Goal: Communication & Community: Answer question/provide support

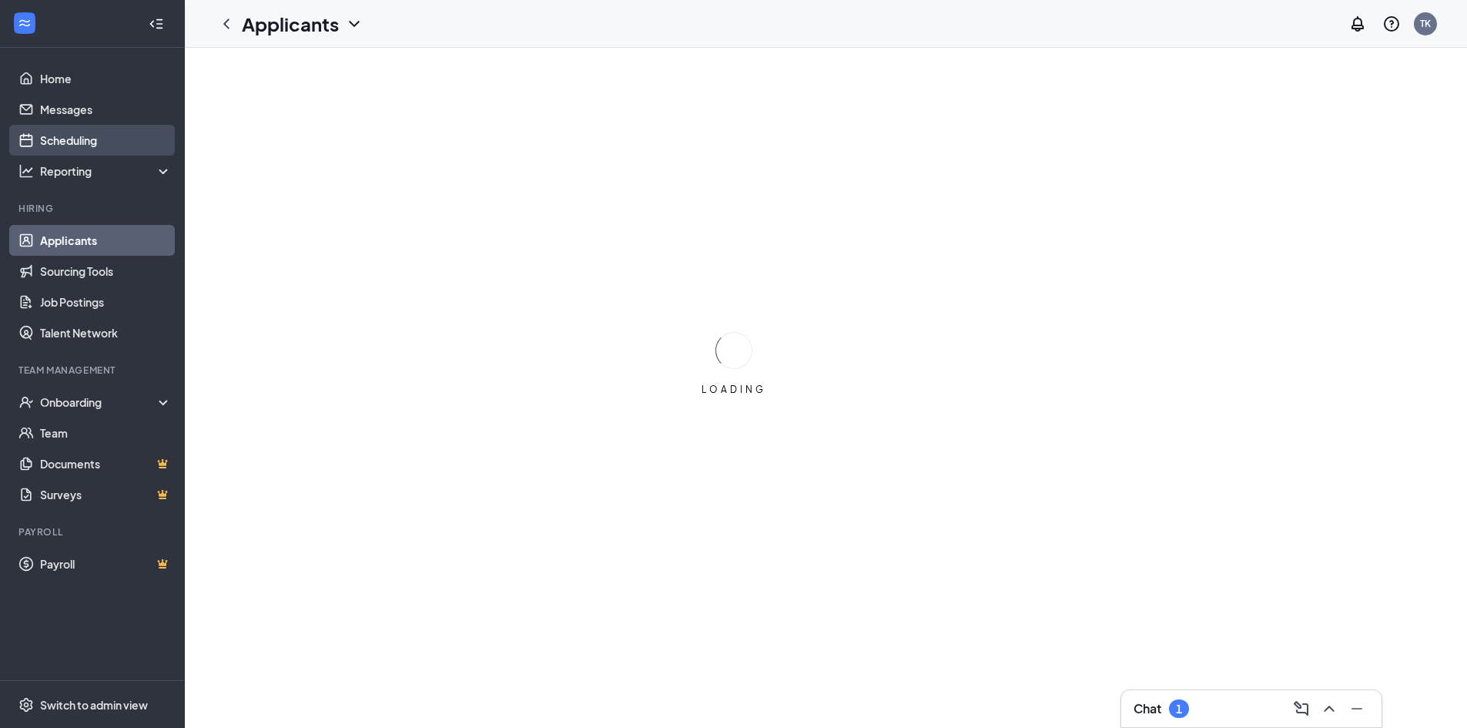
click at [94, 136] on link "Scheduling" at bounding box center [106, 140] width 132 height 31
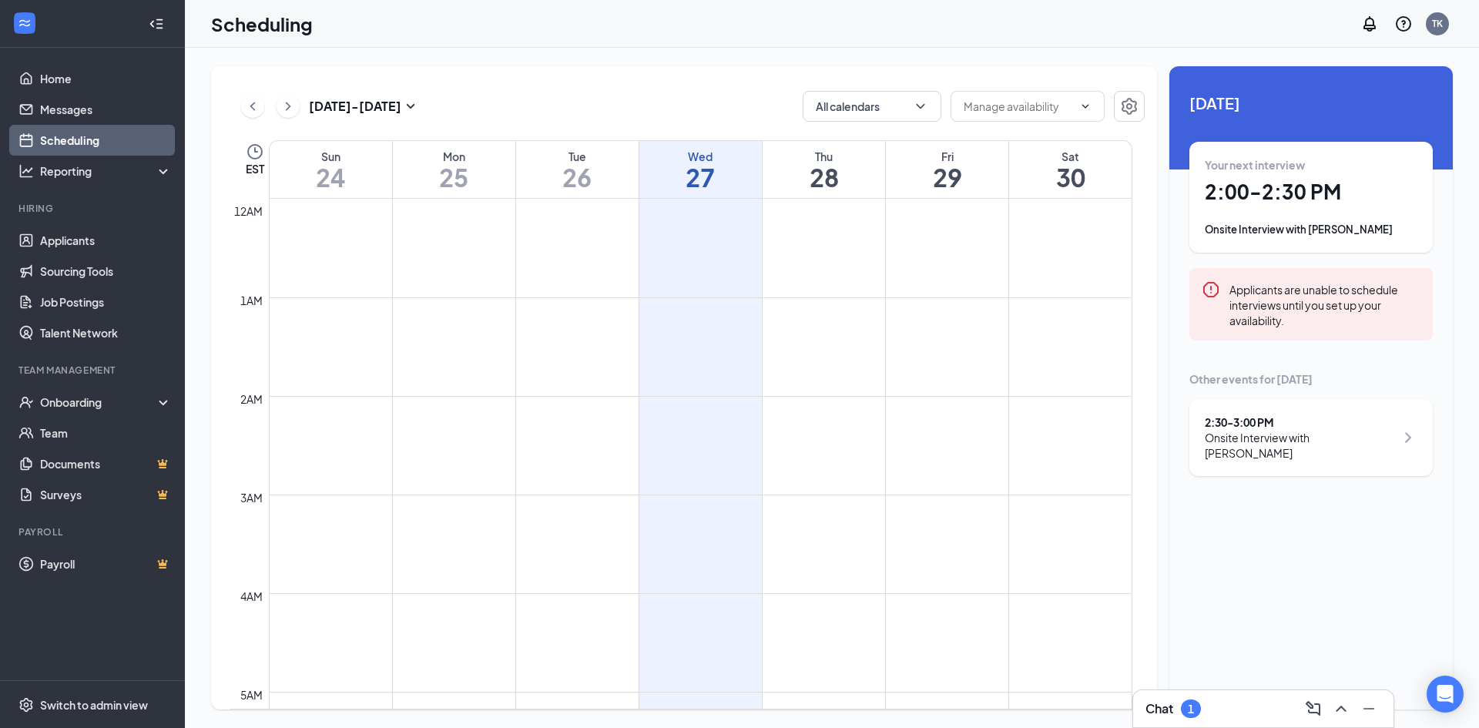
scroll to position [757, 0]
click at [82, 112] on link "Messages" at bounding box center [106, 109] width 132 height 31
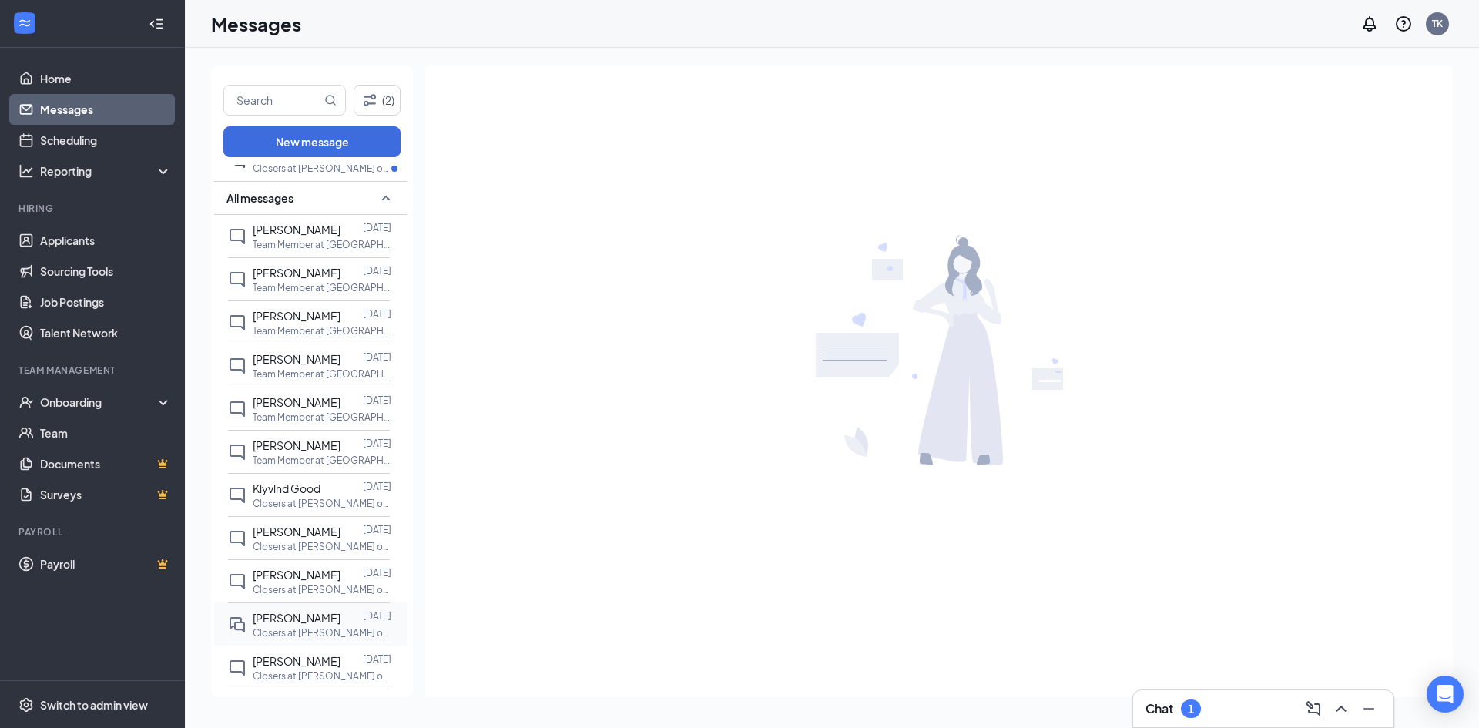
scroll to position [154, 0]
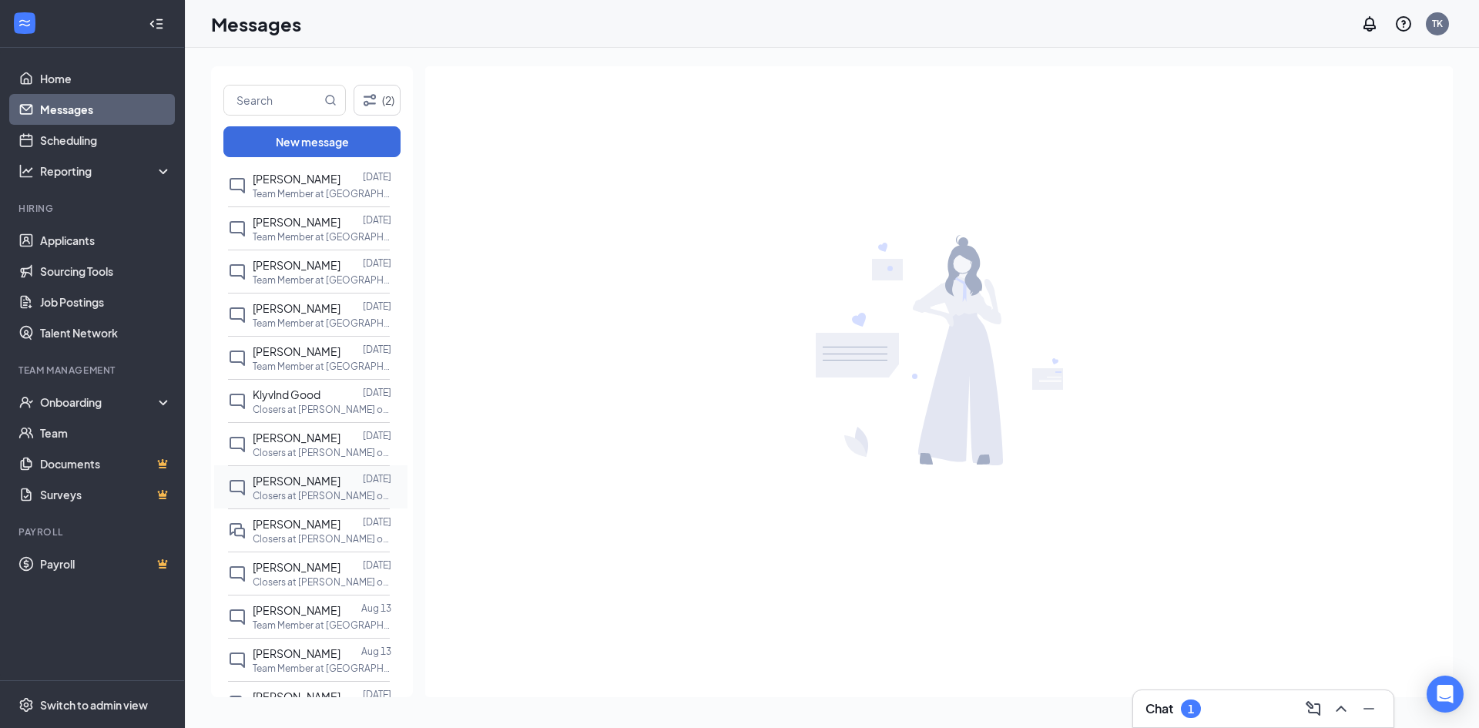
click at [306, 492] on p "Closers at [PERSON_NAME] of [GEOGRAPHIC_DATA]" at bounding box center [322, 495] width 139 height 13
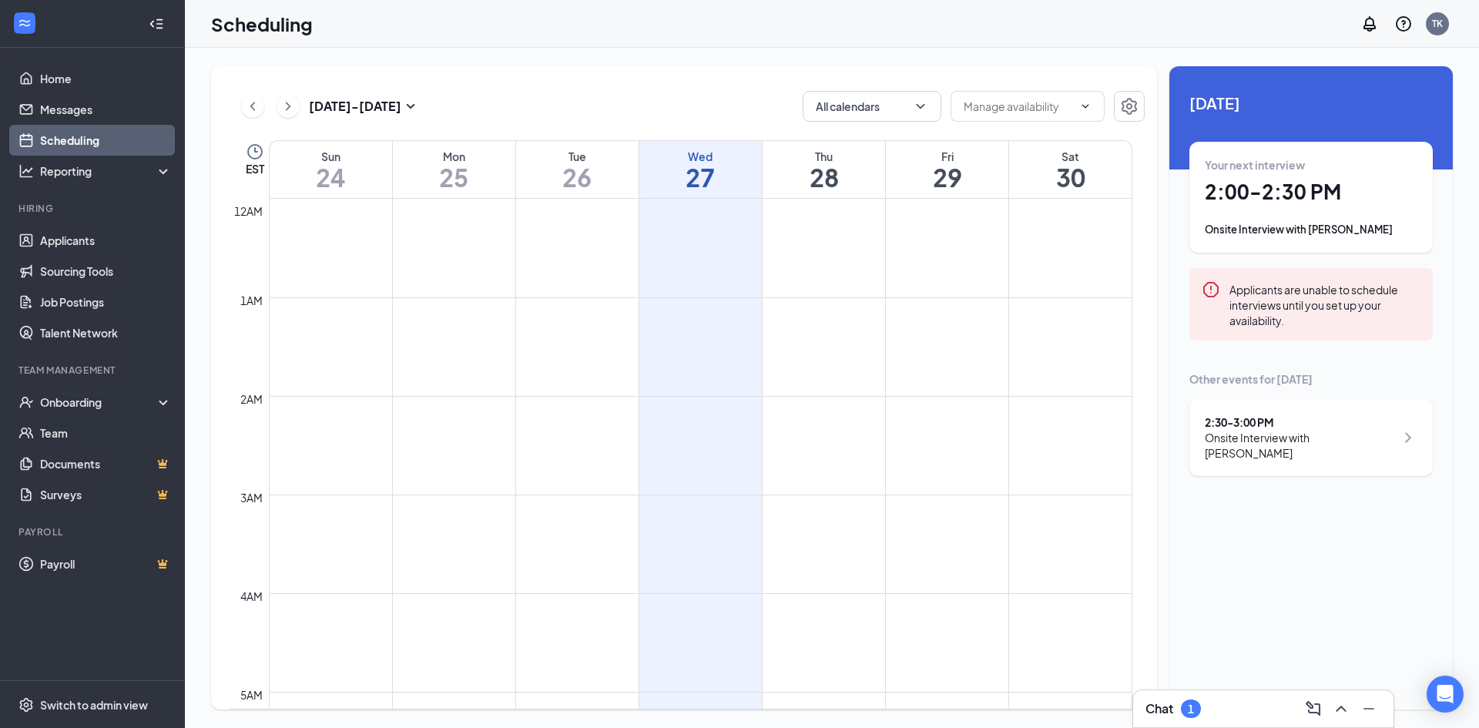
click at [1203, 712] on div "Chat 1" at bounding box center [1263, 708] width 236 height 25
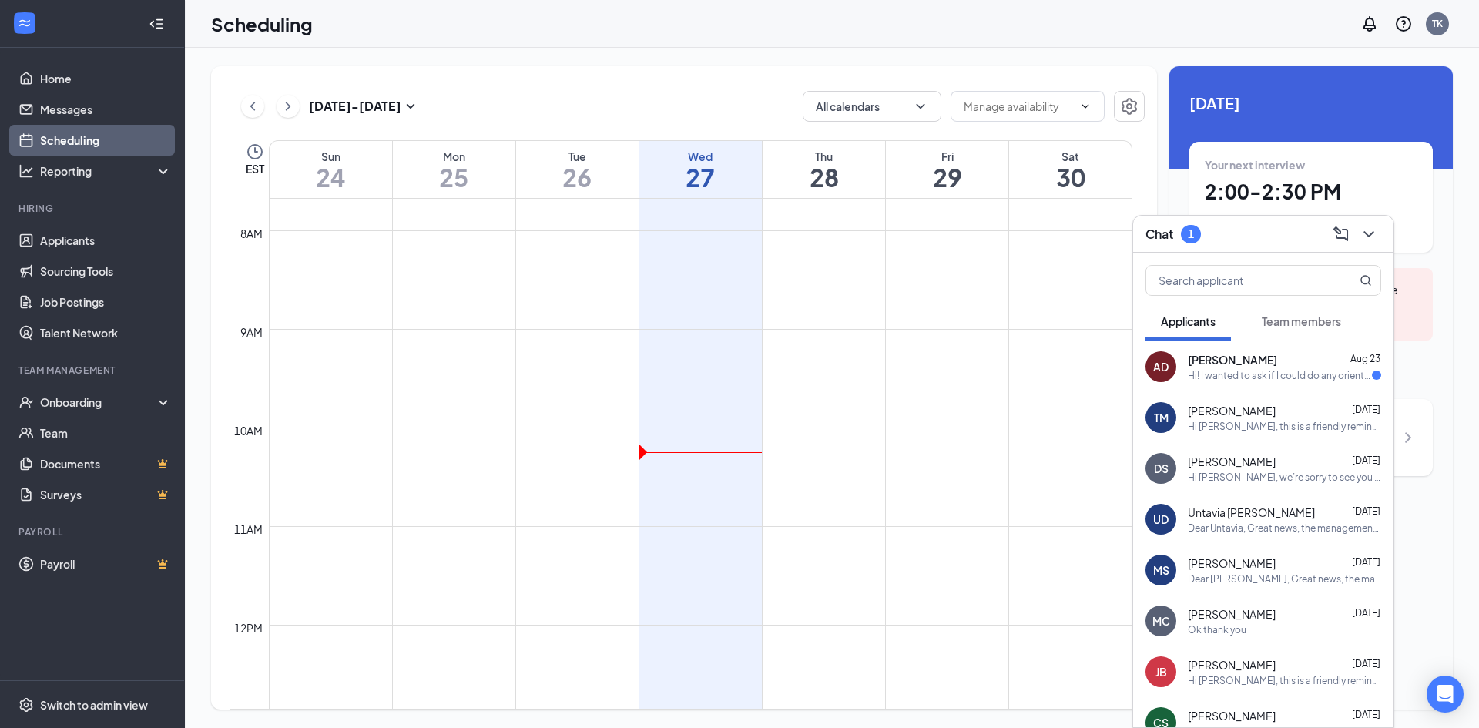
click at [1263, 364] on div "[PERSON_NAME] [DATE]" at bounding box center [1284, 359] width 193 height 15
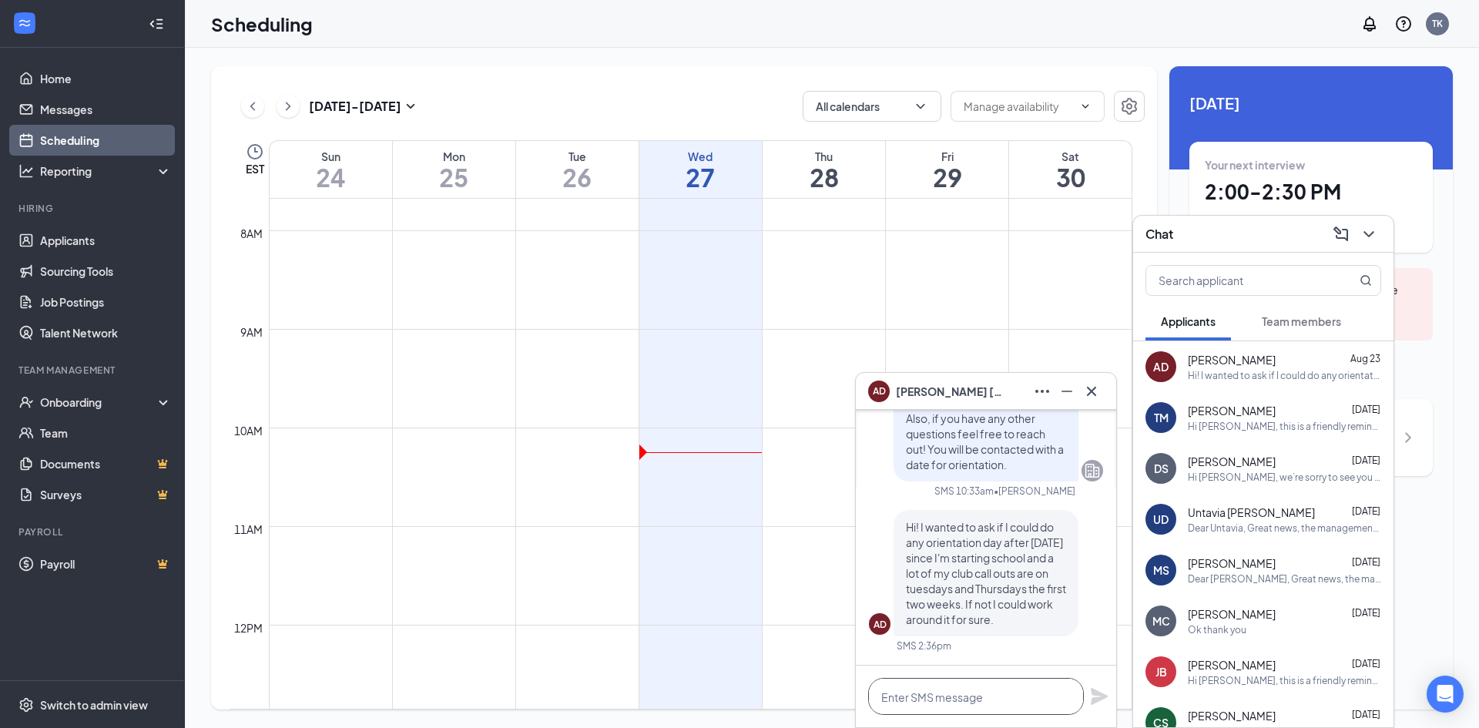
click at [929, 698] on textarea at bounding box center [976, 696] width 216 height 37
type textarea "A"
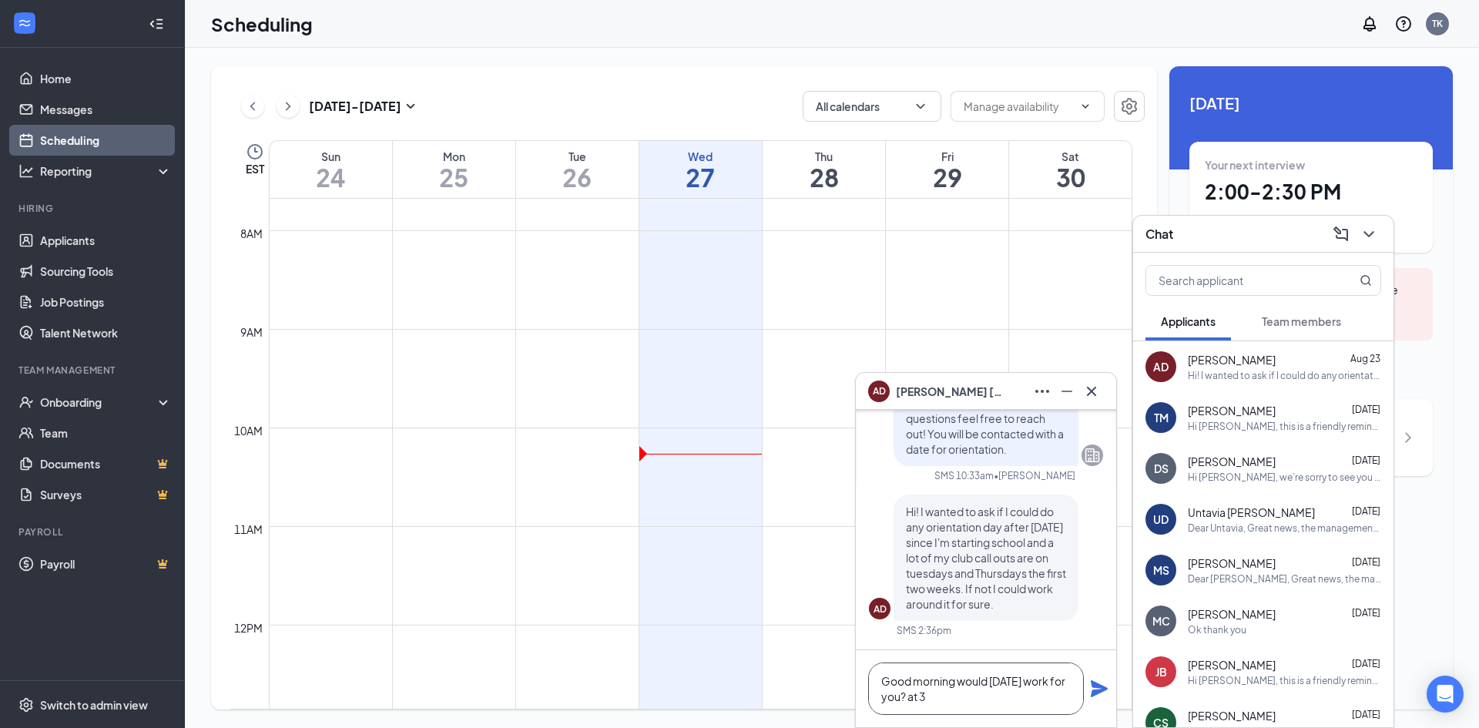
click at [929, 685] on textarea "Good morning would [DATE] work for you? at 3" at bounding box center [976, 688] width 216 height 52
type textarea "Good morning, would [DATE] work for you? at 3"
click at [1098, 686] on icon "Plane" at bounding box center [1099, 688] width 17 height 17
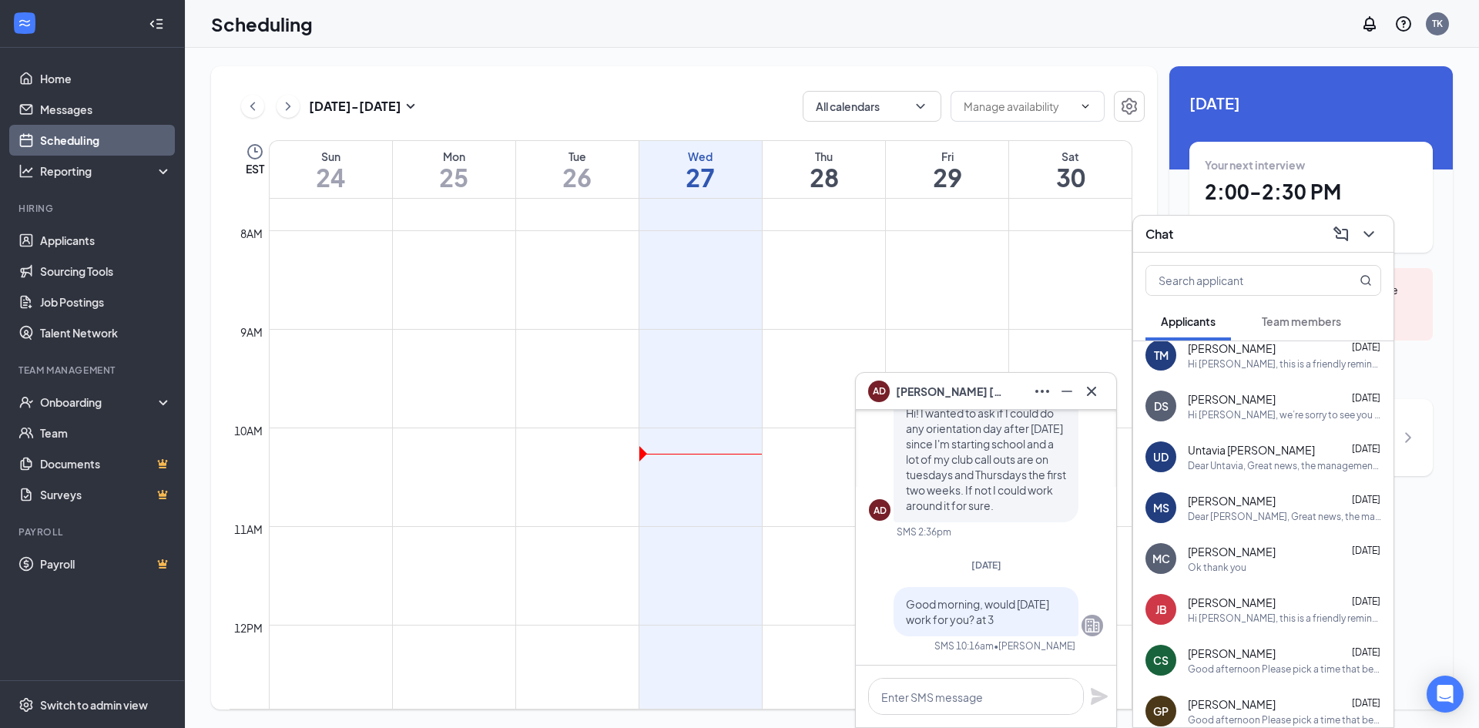
scroll to position [77, 0]
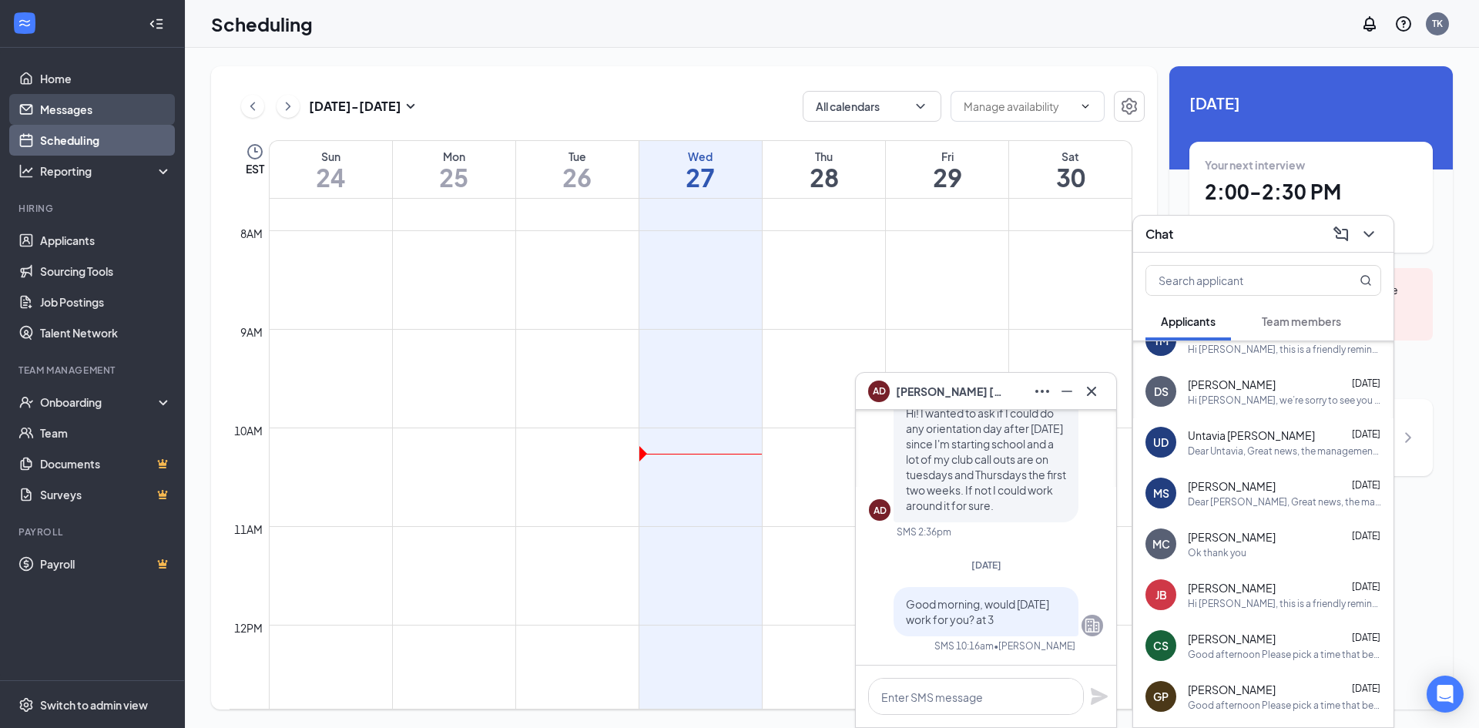
click at [57, 107] on link "Messages" at bounding box center [106, 109] width 132 height 31
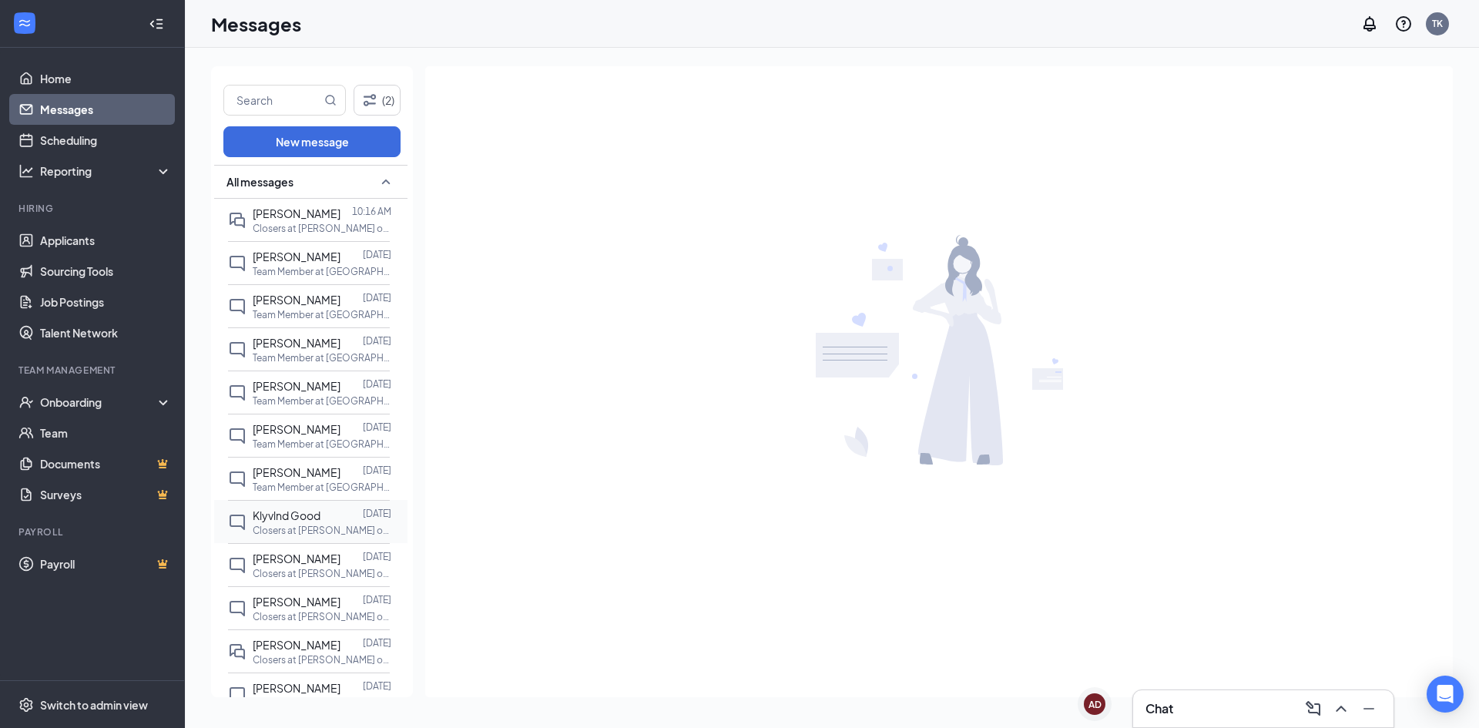
click at [322, 528] on p "Closers at [PERSON_NAME] of [GEOGRAPHIC_DATA]" at bounding box center [322, 530] width 139 height 13
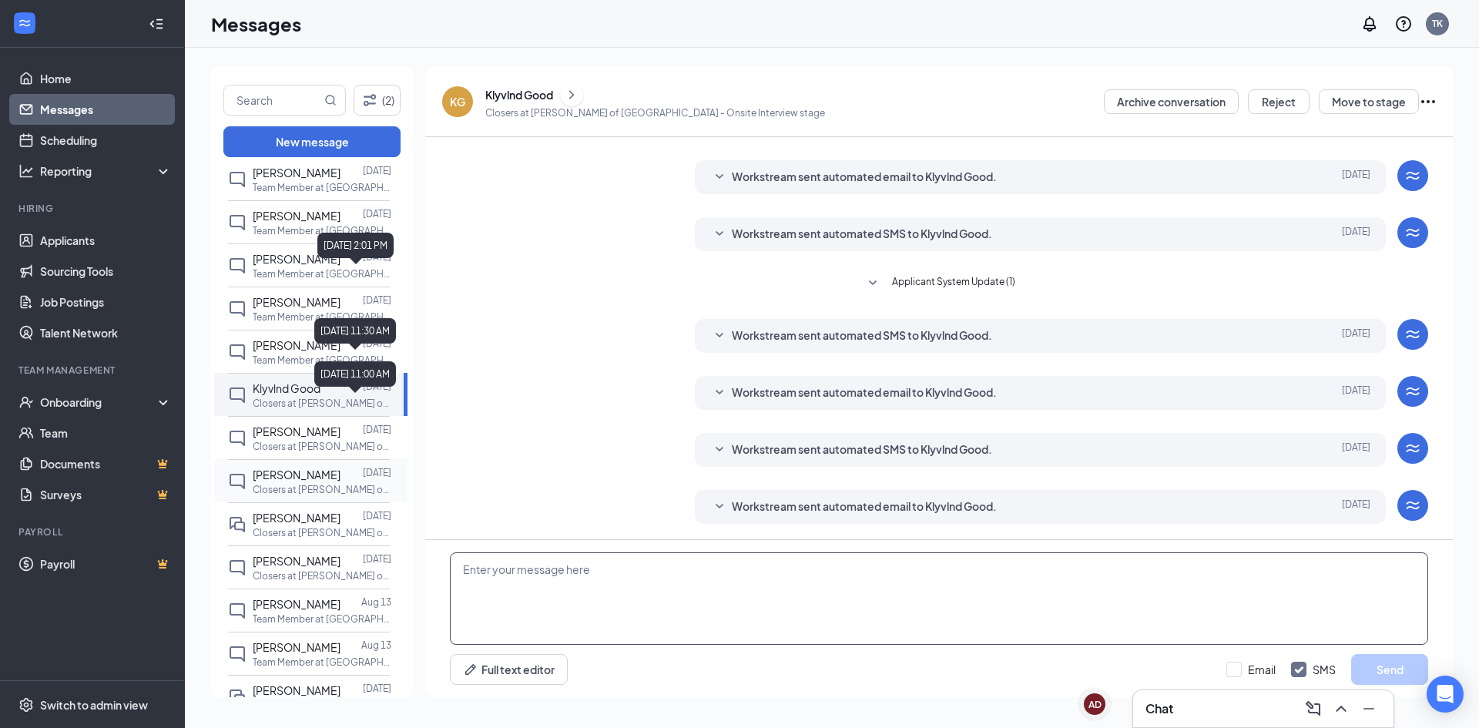
scroll to position [154, 0]
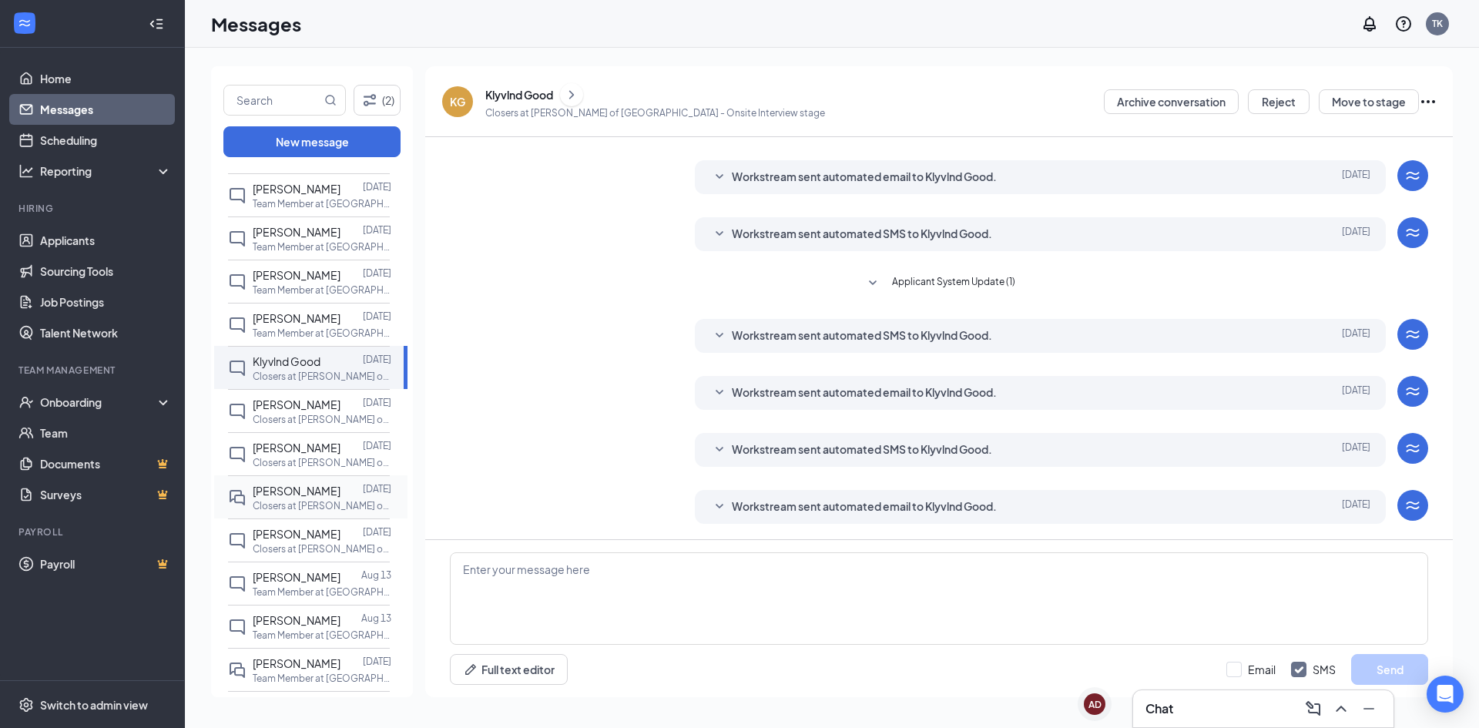
click at [298, 491] on span "[PERSON_NAME]" at bounding box center [297, 491] width 88 height 14
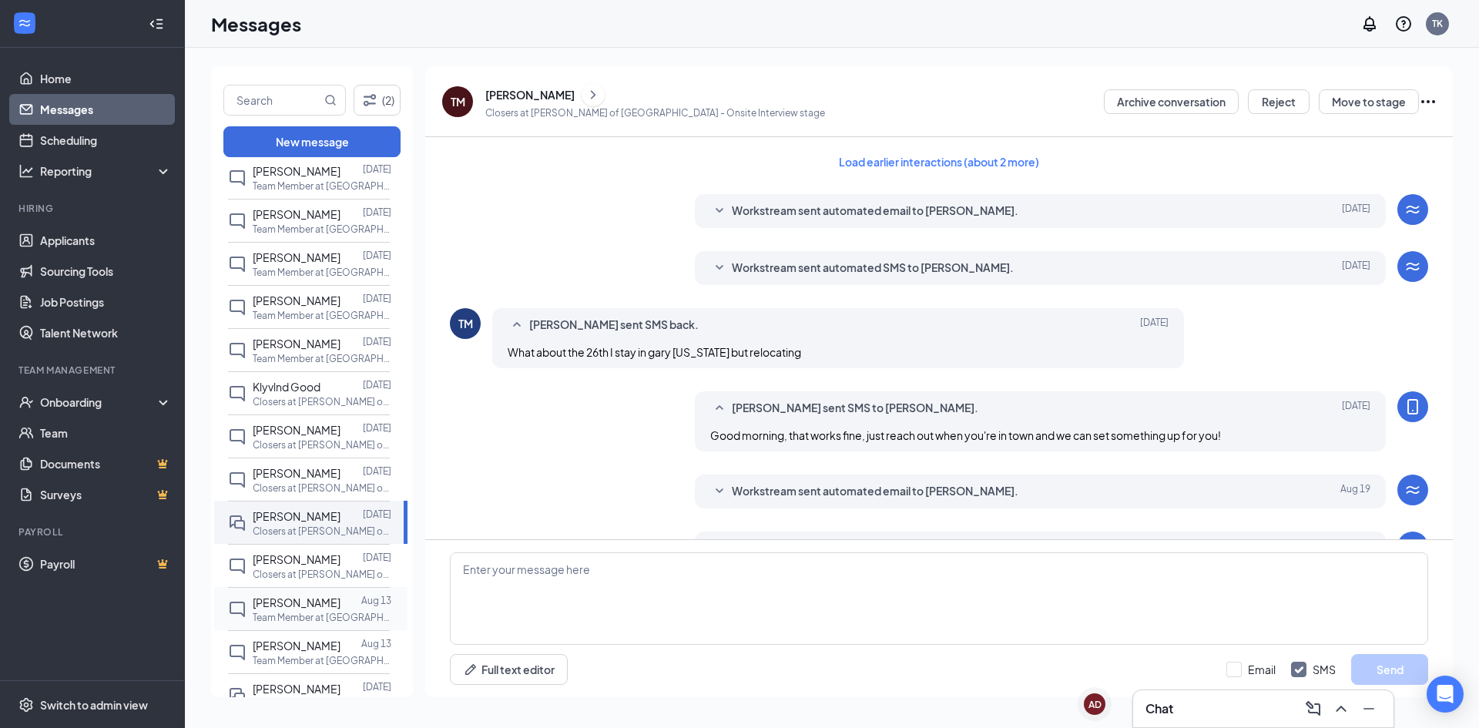
scroll to position [154, 0]
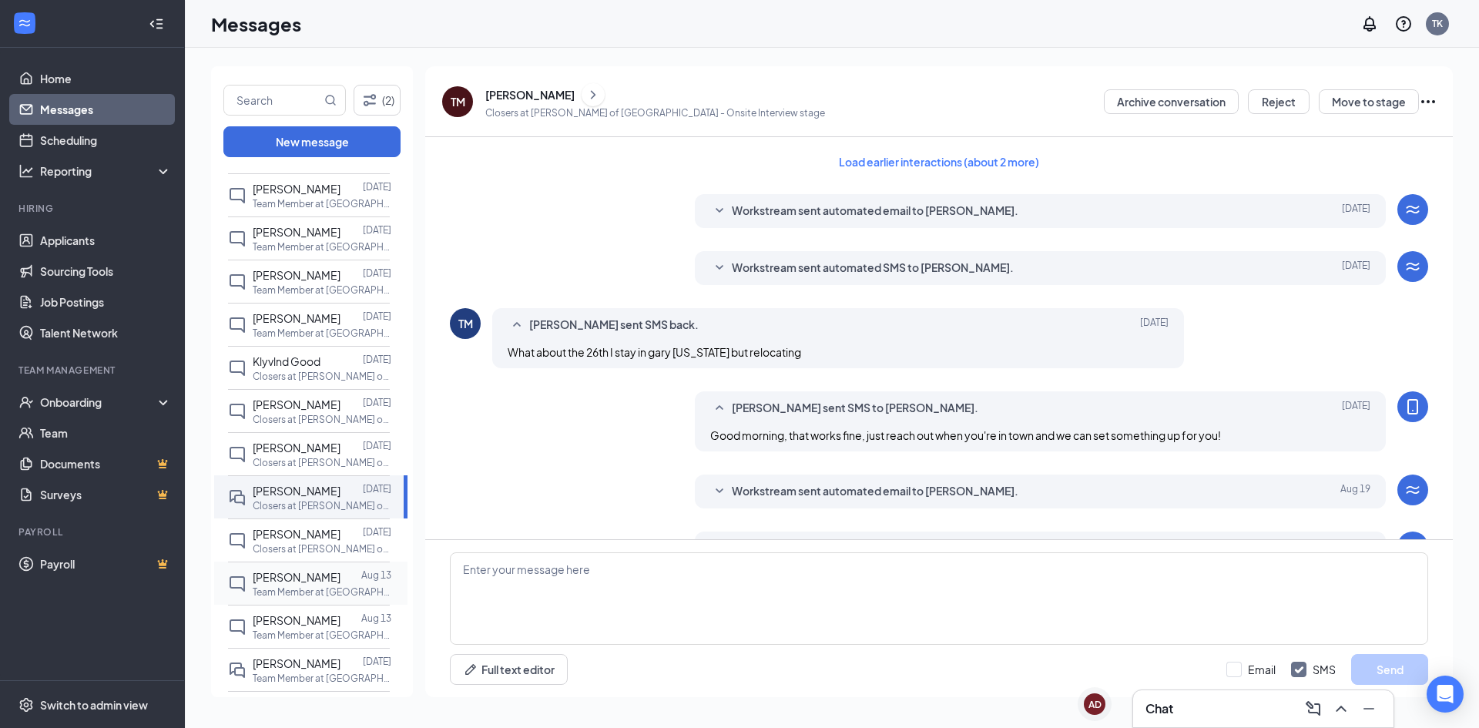
click at [340, 575] on div at bounding box center [350, 576] width 21 height 17
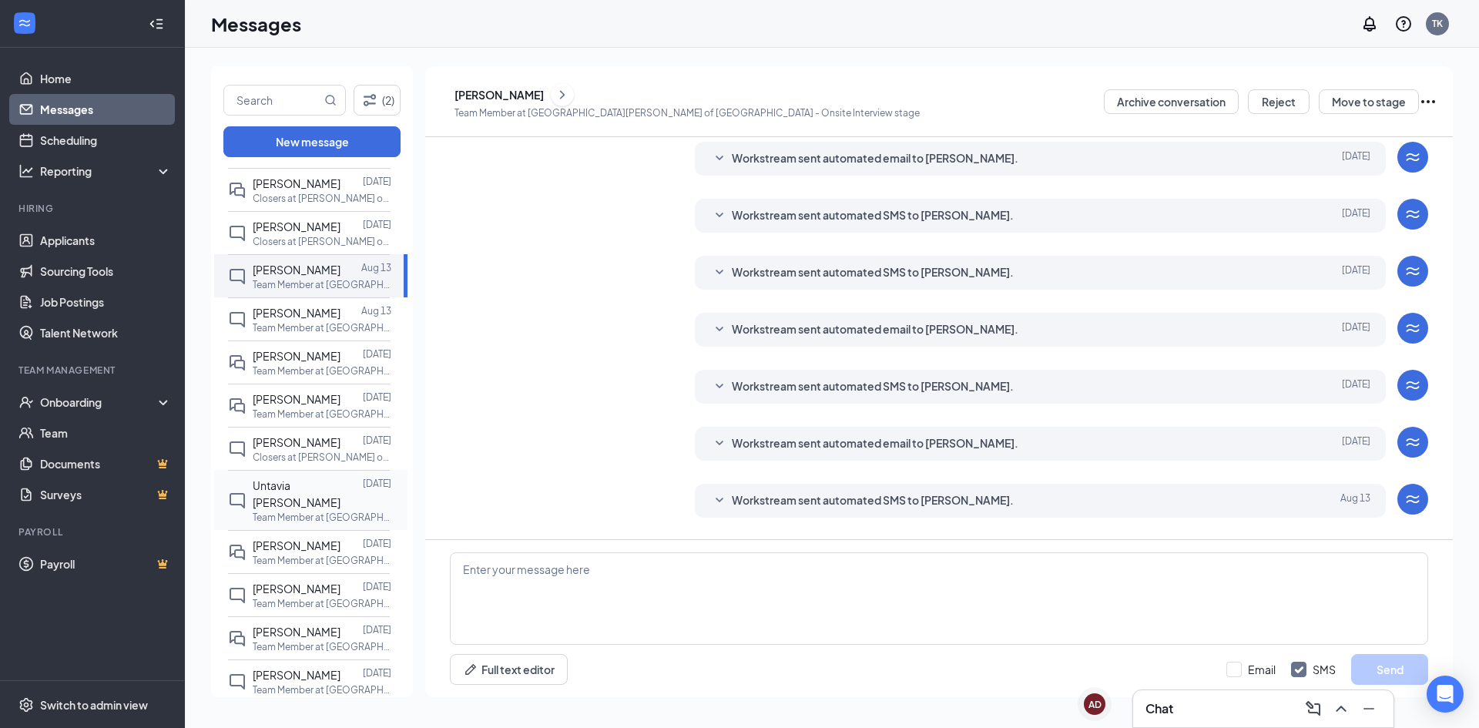
scroll to position [462, 0]
click at [281, 417] on p "Team Member at [GEOGRAPHIC_DATA][PERSON_NAME] of [GEOGRAPHIC_DATA]" at bounding box center [322, 413] width 139 height 13
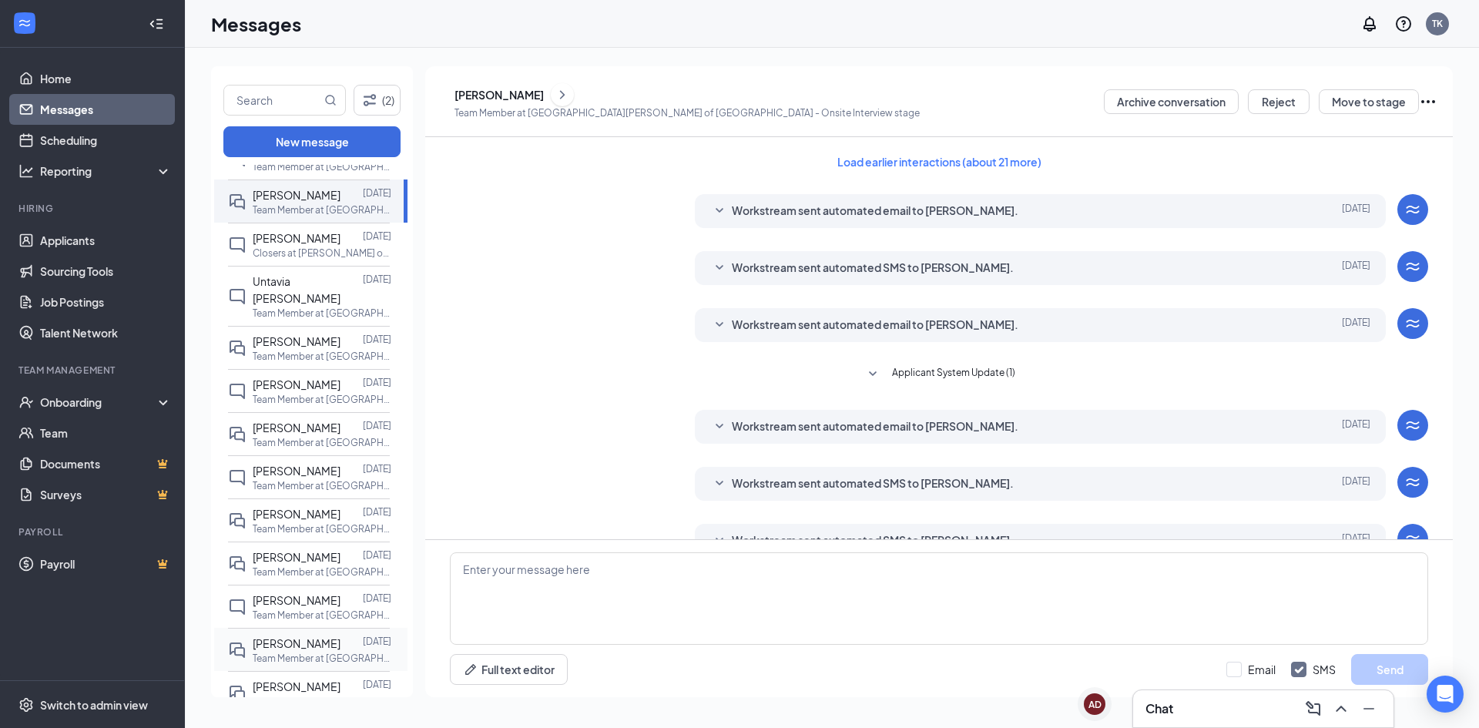
scroll to position [693, 0]
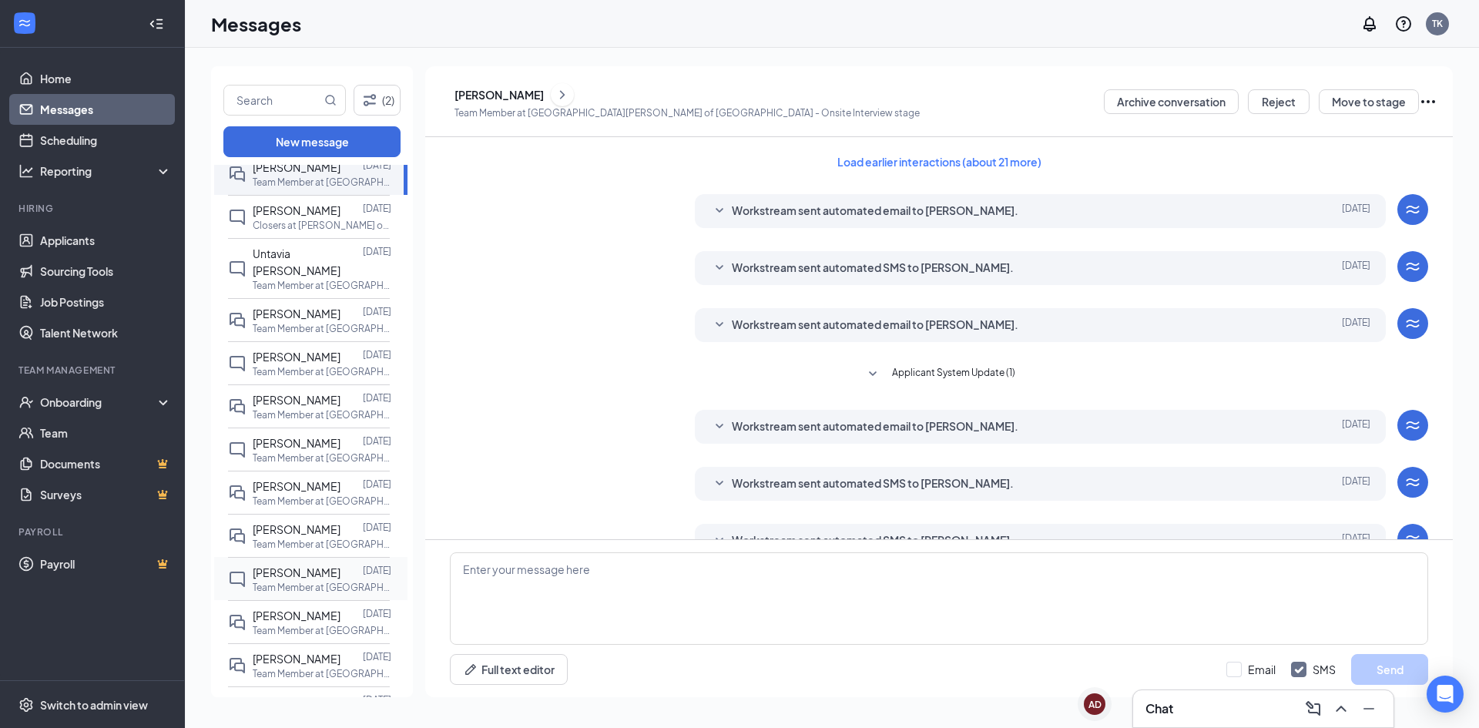
click at [300, 588] on p "Team Member at [GEOGRAPHIC_DATA][PERSON_NAME] of [GEOGRAPHIC_DATA]" at bounding box center [322, 587] width 139 height 13
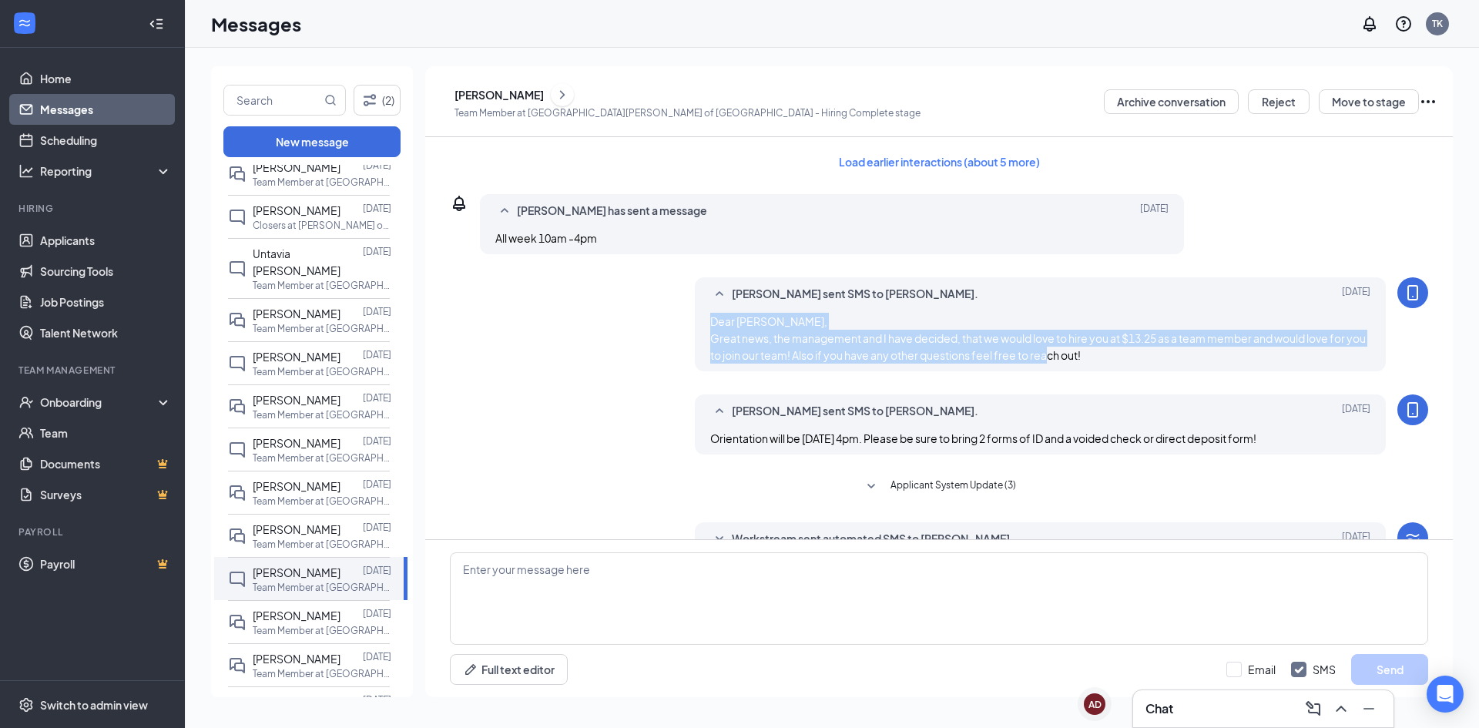
drag, startPoint x: 708, startPoint y: 317, endPoint x: 1136, endPoint y: 365, distance: 430.9
click at [1136, 365] on div "[PERSON_NAME] sent SMS to [PERSON_NAME]. [DATE] Dear [PERSON_NAME], Great news,…" at bounding box center [1041, 324] width 692 height 94
copy span "Dear [PERSON_NAME], Great news, the management and I have decided, that we woul…"
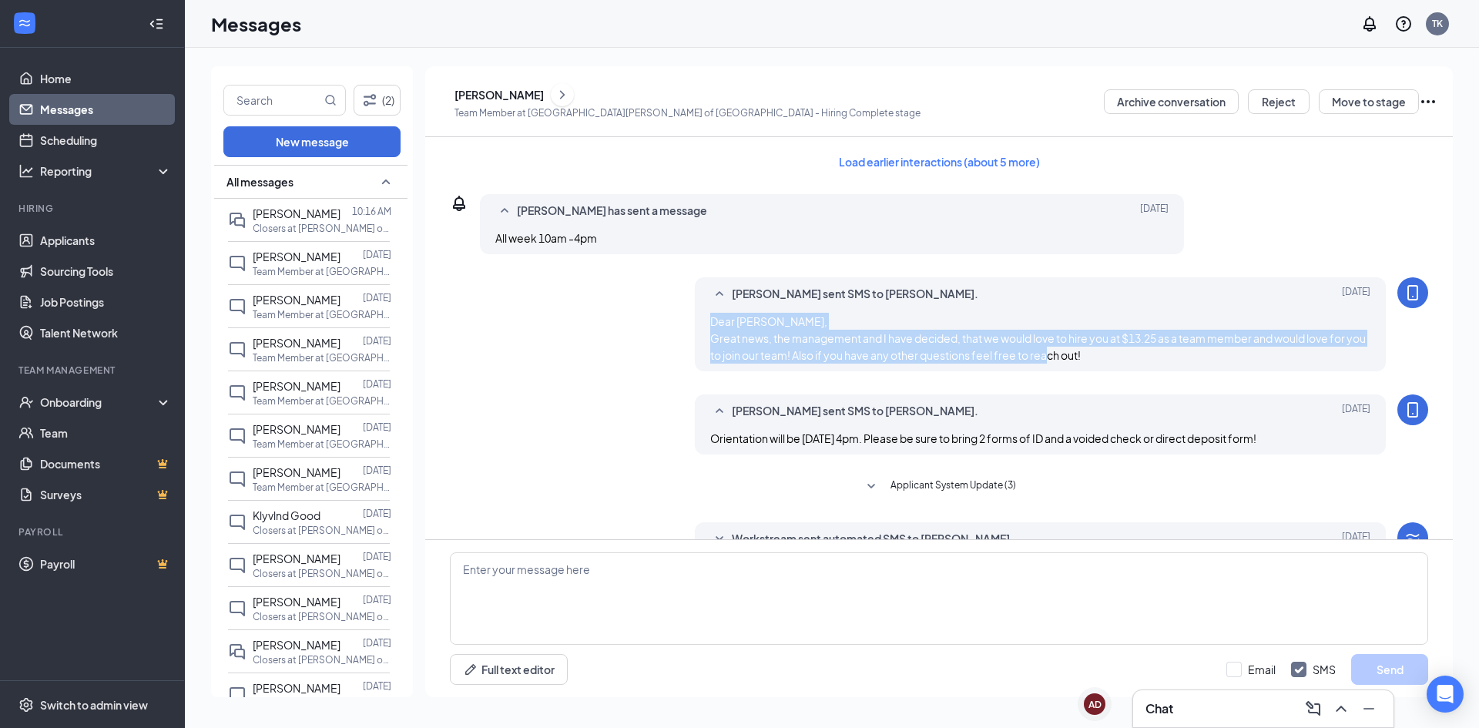
copy span "Dear [PERSON_NAME], Great news, the management and I have decided, that we woul…"
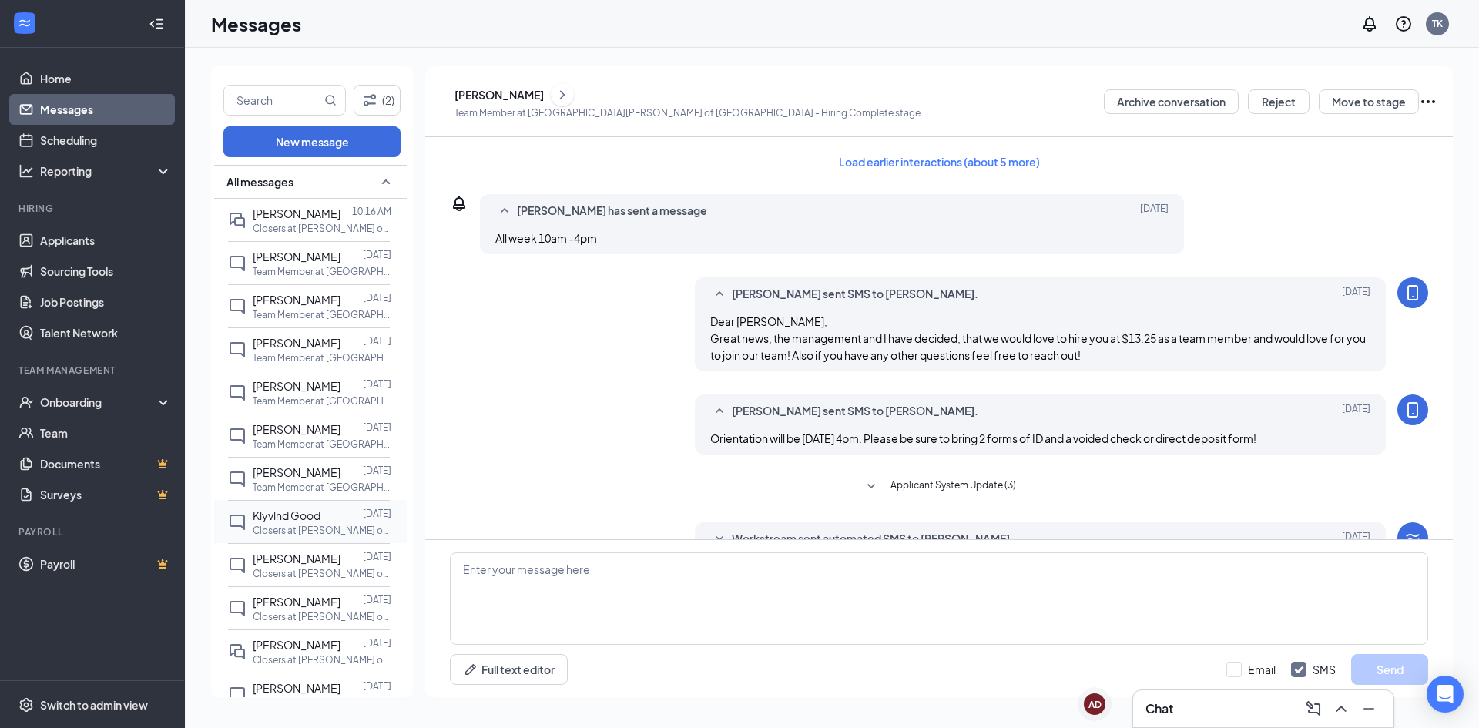
drag, startPoint x: 326, startPoint y: 518, endPoint x: 343, endPoint y: 518, distance: 17.7
click at [327, 518] on div at bounding box center [341, 515] width 42 height 17
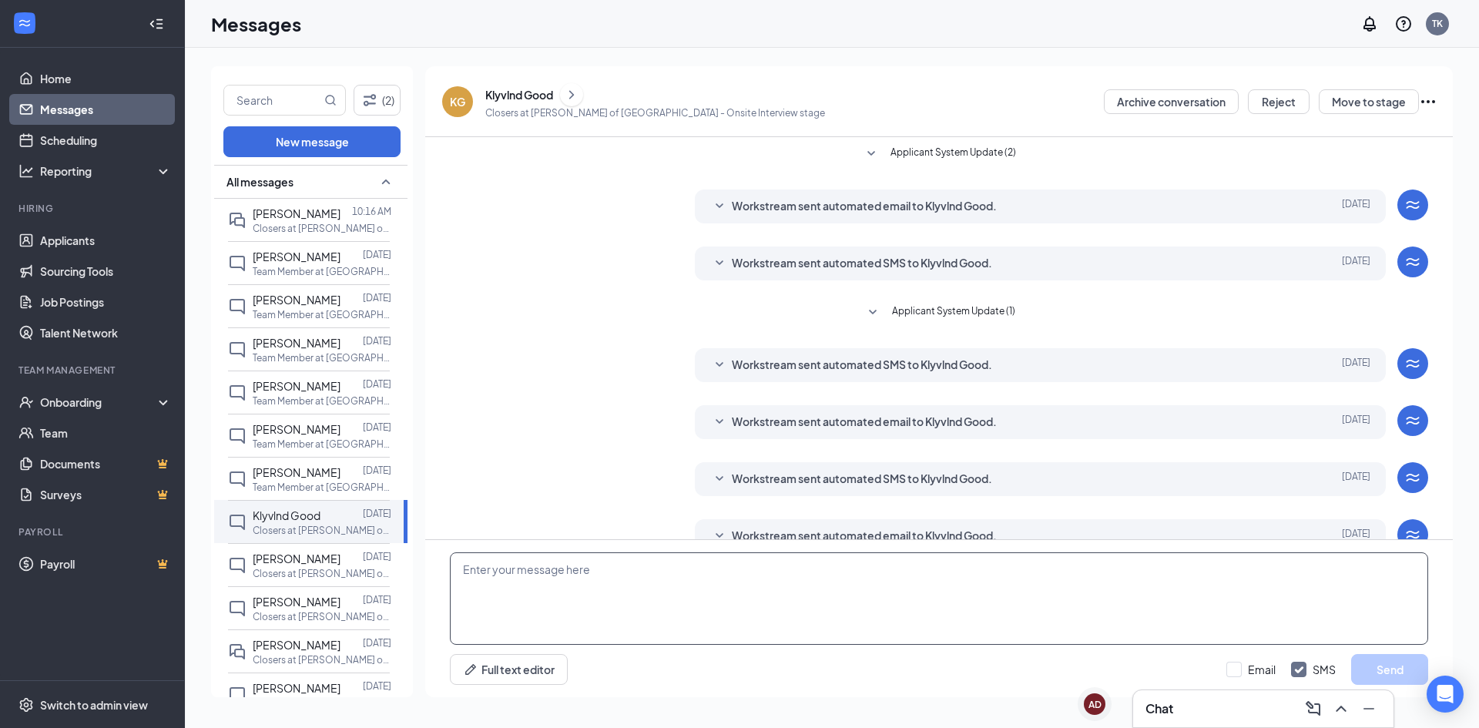
scroll to position [29, 0]
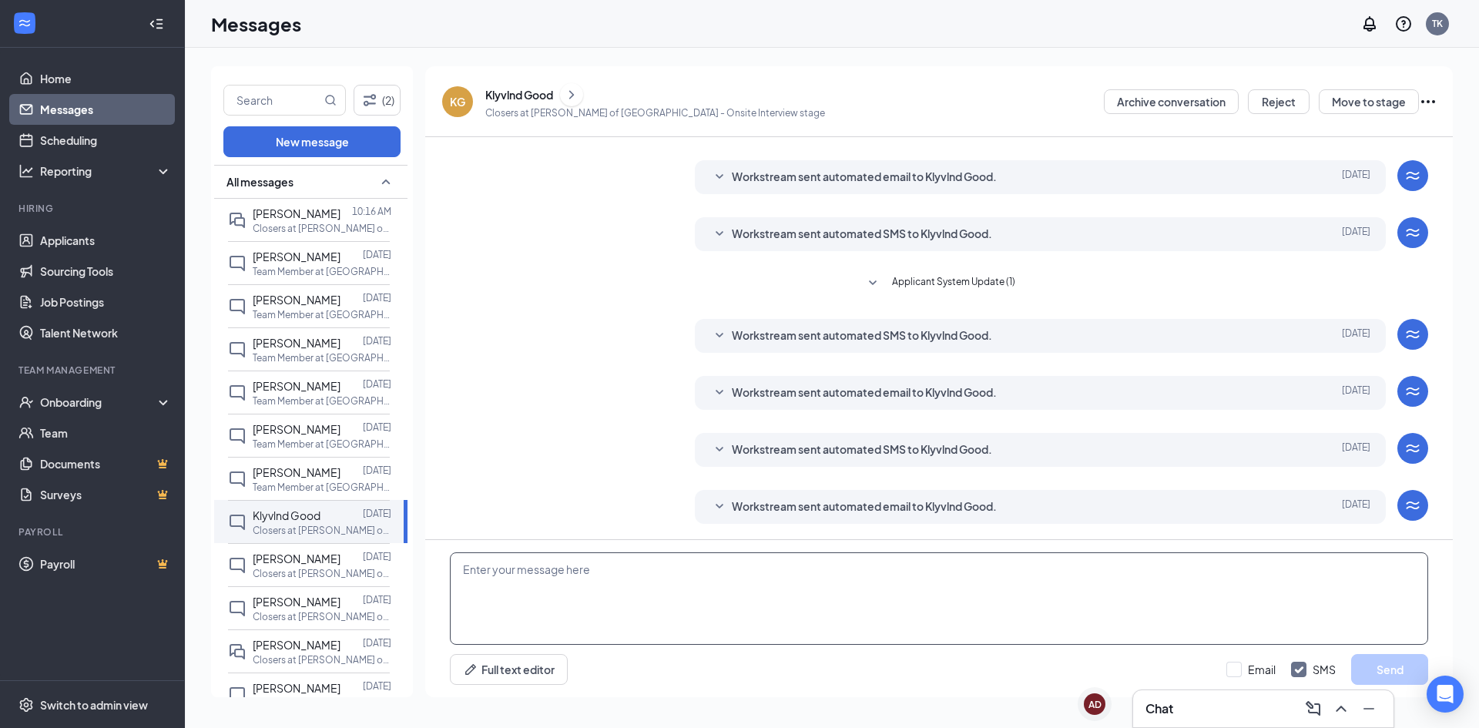
paste textarea "Dear [PERSON_NAME], Great news, the management and I have decided, that we woul…"
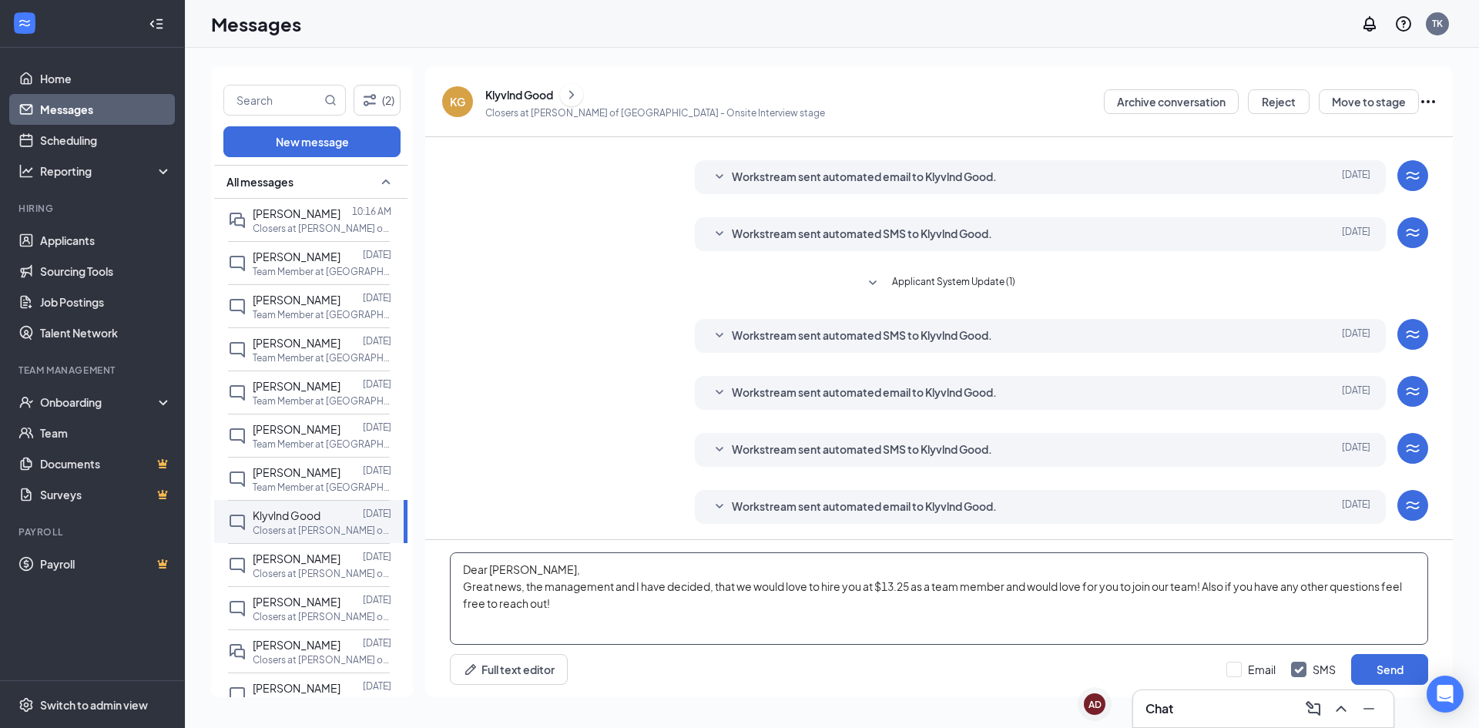
click at [522, 571] on textarea "Dear [PERSON_NAME], Great news, the management and I have decided, that we woul…" at bounding box center [939, 598] width 978 height 92
click at [571, 605] on textarea "Dear [PERSON_NAME], Great news, the management and I have decided, that we woul…" at bounding box center [939, 598] width 978 height 92
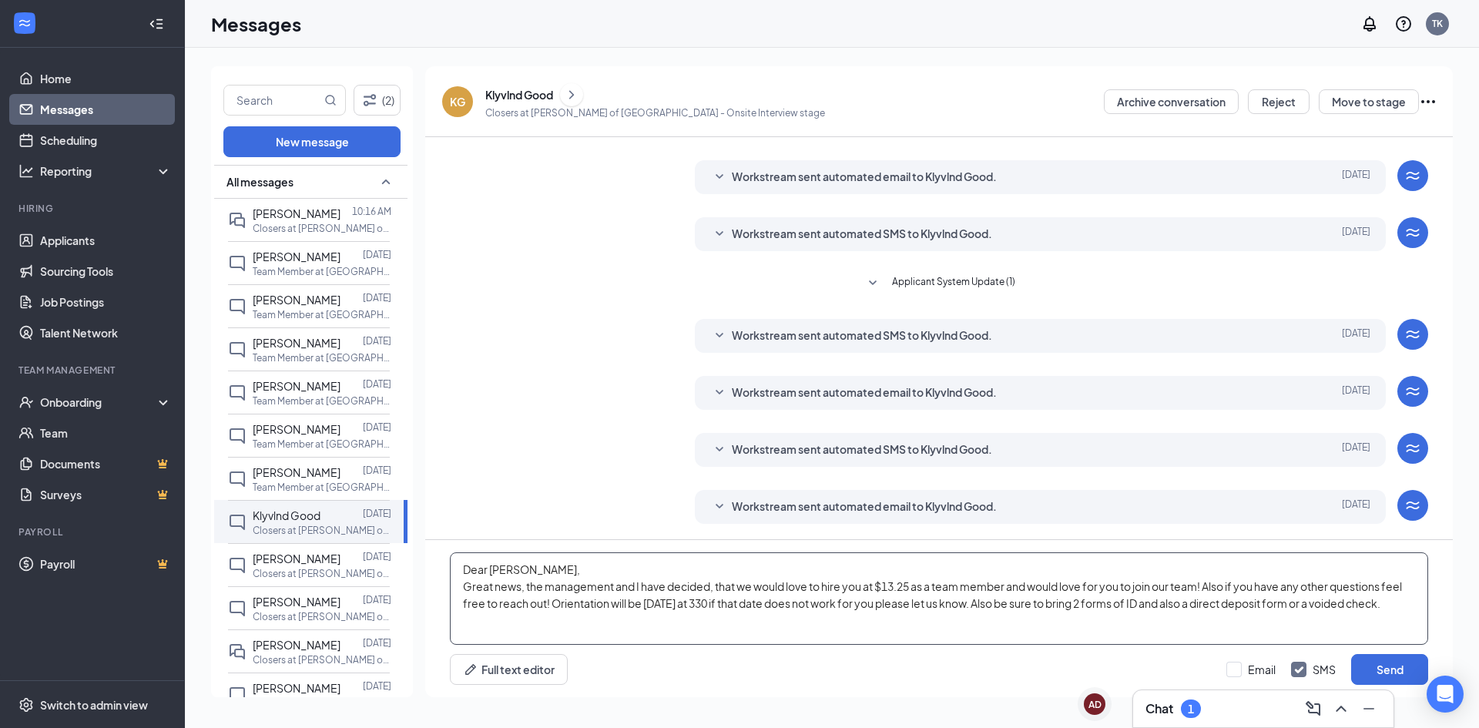
click at [513, 570] on textarea "Dear [PERSON_NAME], Great news, the management and I have decided, that we woul…" at bounding box center [939, 598] width 978 height 92
click at [1211, 602] on textarea "Dear [PERSON_NAME], Great news, the management and I have decided, that we woul…" at bounding box center [939, 598] width 978 height 92
click at [1214, 585] on textarea "Dear [PERSON_NAME], Great news, the management and I have decided, that we woul…" at bounding box center [939, 598] width 978 height 92
click at [1359, 588] on textarea "Dear [PERSON_NAME], Great news, the management and I have decided, that we woul…" at bounding box center [939, 598] width 978 height 92
click at [1358, 589] on textarea "Dear [PERSON_NAME], Great news, the management and I have decided, that we woul…" at bounding box center [939, 598] width 978 height 92
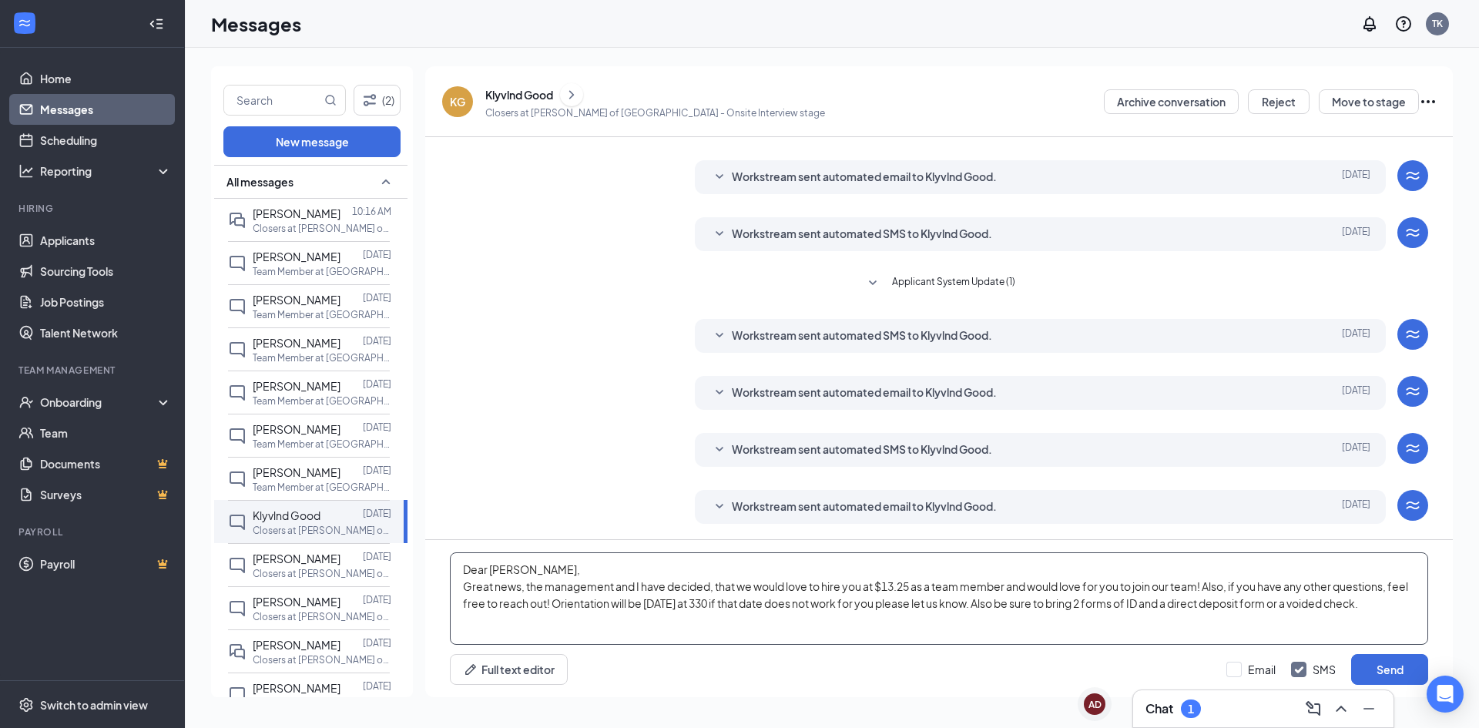
click at [752, 605] on textarea "Dear [PERSON_NAME], Great news, the management and I have decided, that we woul…" at bounding box center [939, 598] width 978 height 92
click at [737, 605] on textarea "Dear [PERSON_NAME], Great news, the management and I have decided, that we woul…" at bounding box center [939, 598] width 978 height 92
click at [757, 628] on textarea "Dear [PERSON_NAME], Great news, the management and I have decided, that we woul…" at bounding box center [939, 598] width 978 height 92
click at [739, 602] on textarea "Dear [PERSON_NAME], Great news, the management and I have decided, that we woul…" at bounding box center [939, 598] width 978 height 92
drag, startPoint x: 862, startPoint y: 637, endPoint x: 793, endPoint y: 622, distance: 70.8
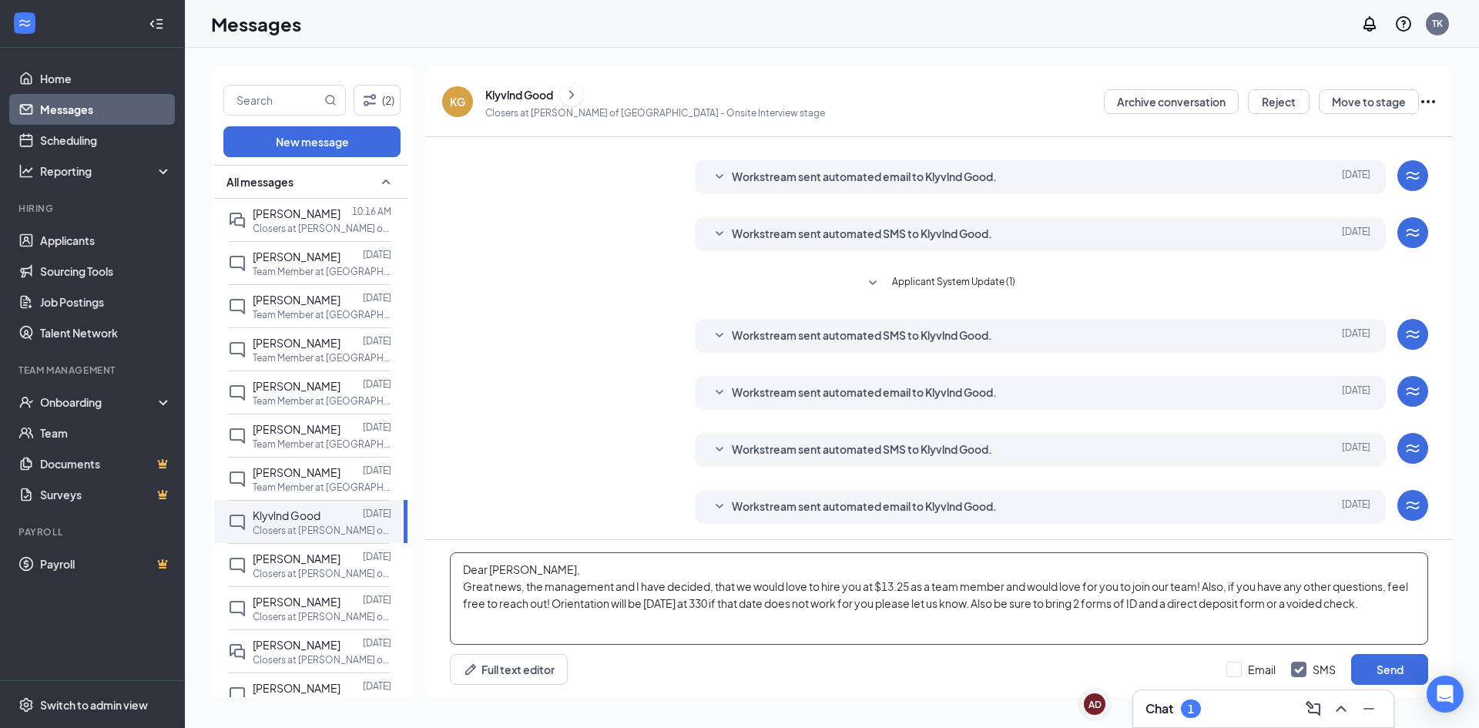
click at [861, 637] on textarea "Dear [PERSON_NAME], Great news, the management and I have decided, that we woul…" at bounding box center [939, 598] width 978 height 92
drag, startPoint x: 742, startPoint y: 602, endPoint x: 750, endPoint y: 605, distance: 8.3
click at [744, 602] on textarea "Dear [PERSON_NAME], Great news, the management and I have decided, that we woul…" at bounding box center [939, 598] width 978 height 92
click at [738, 600] on textarea "Dear [PERSON_NAME], Great news, the management and I have decided, that we woul…" at bounding box center [939, 598] width 978 height 92
click at [758, 595] on textarea "Dear [PERSON_NAME], Great news, the management and I have decided, that we woul…" at bounding box center [939, 598] width 978 height 92
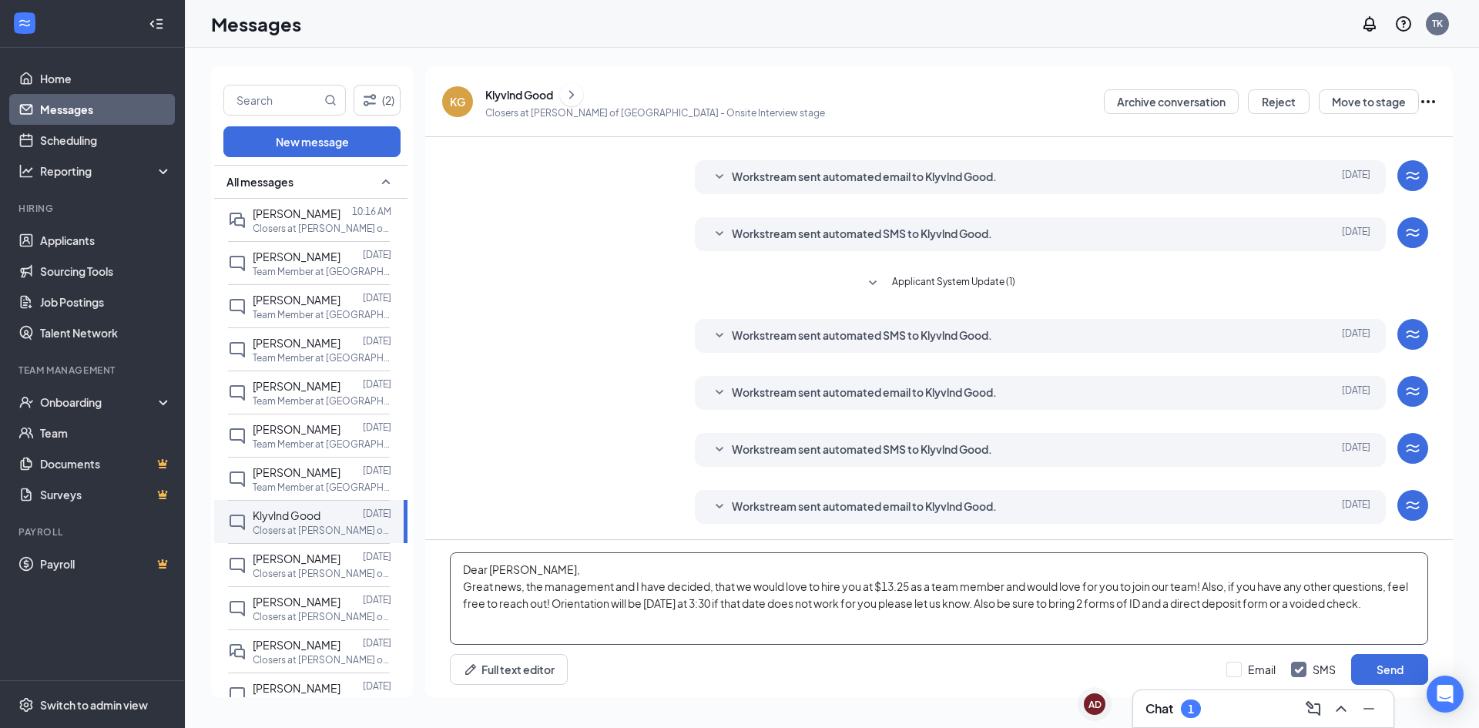
click at [757, 607] on textarea "Dear [PERSON_NAME], Great news, the management and I have decided, that we woul…" at bounding box center [939, 598] width 978 height 92
click at [906, 585] on textarea "Dear [PERSON_NAME], Great news, the management and I have decided, that we woul…" at bounding box center [939, 598] width 978 height 92
click at [909, 584] on textarea "Dear [PERSON_NAME], Great news, the management and I have decided, that we woul…" at bounding box center [939, 598] width 978 height 92
click at [914, 584] on textarea "Dear [PERSON_NAME], Great news, the management and I have decided, that we woul…" at bounding box center [939, 598] width 978 height 92
type textarea "Dear [PERSON_NAME], Great news, the management and I have decided, that we woul…"
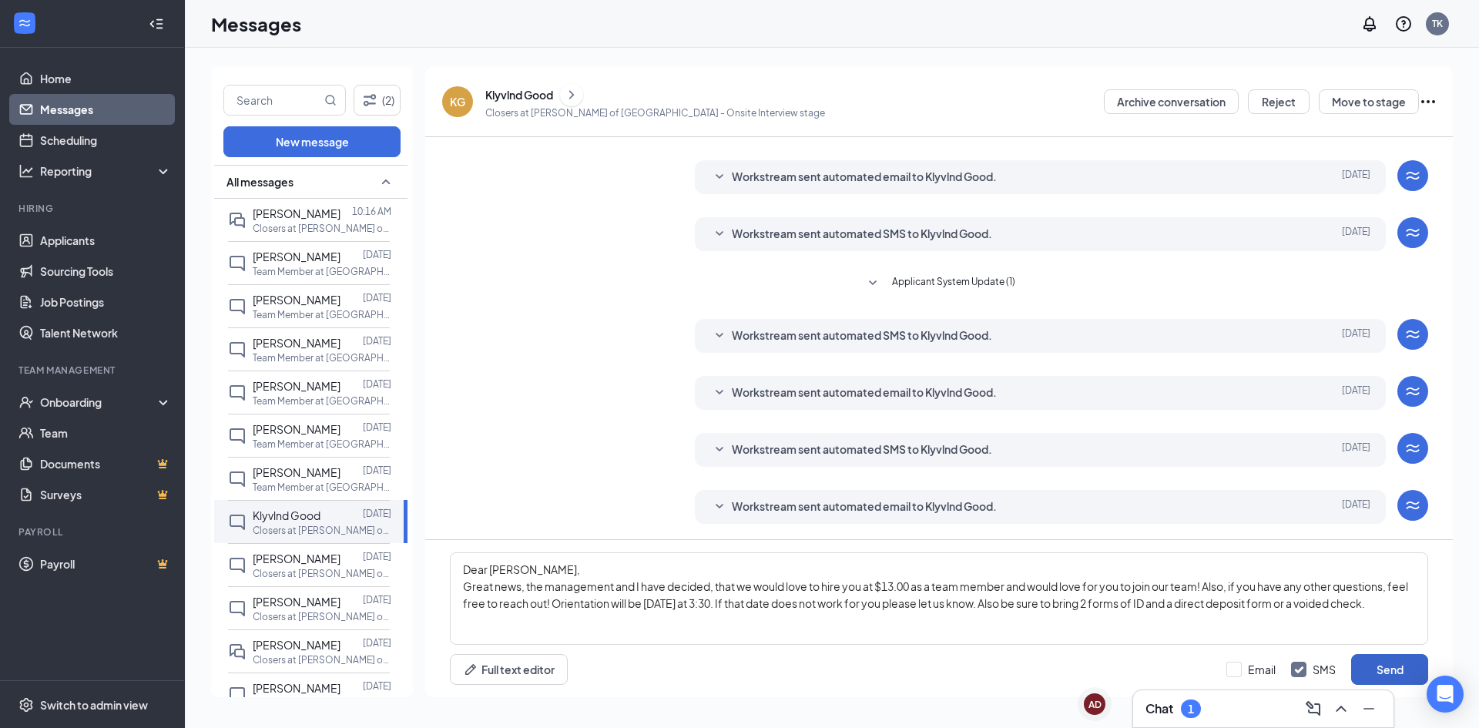
click at [1393, 671] on button "Send" at bounding box center [1389, 669] width 77 height 31
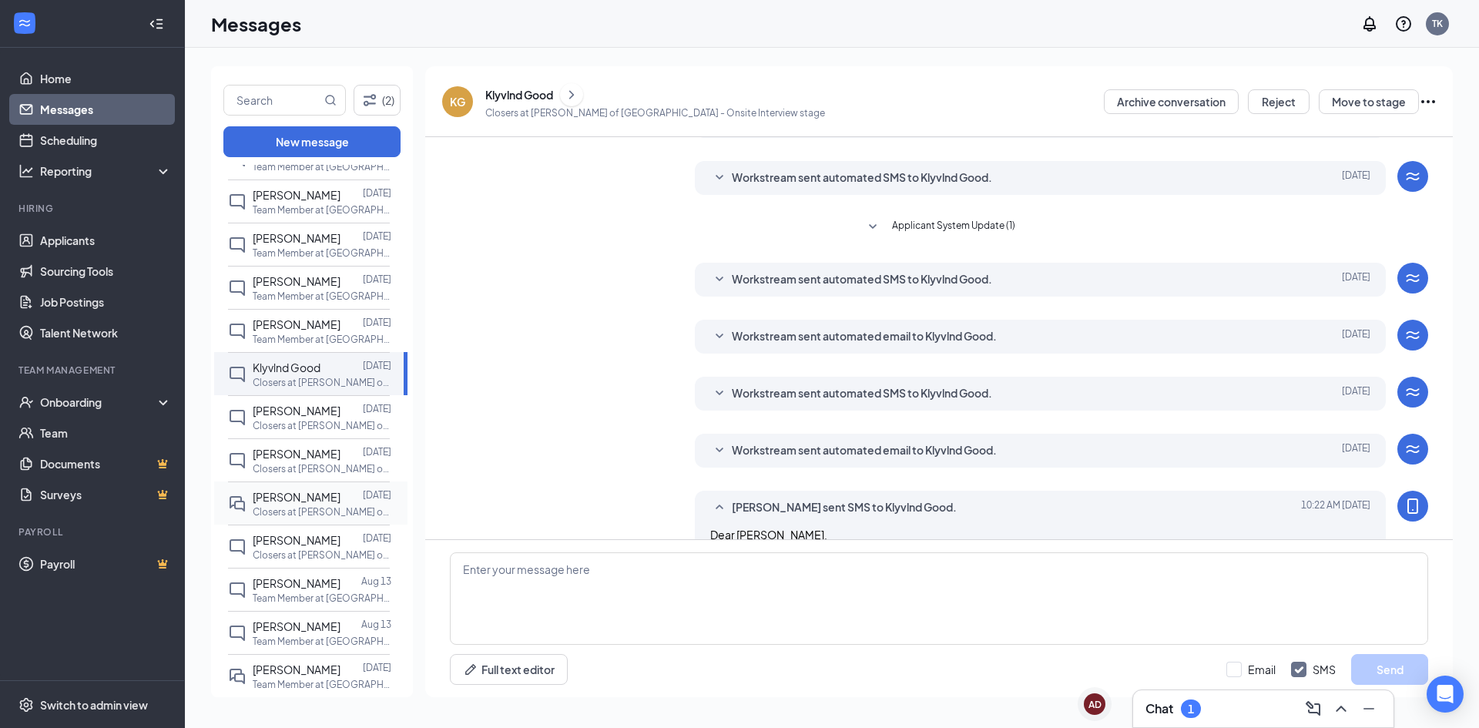
scroll to position [163, 0]
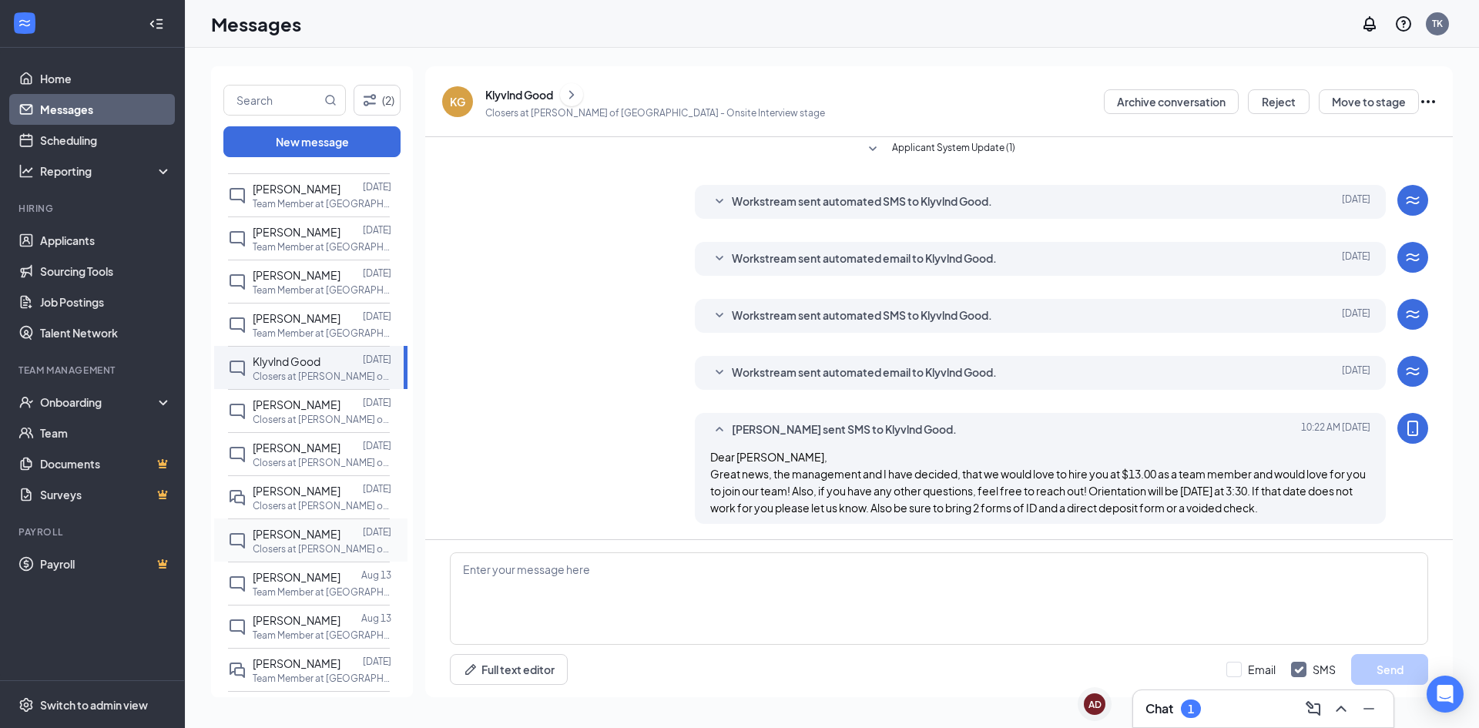
click at [299, 536] on span "[PERSON_NAME]" at bounding box center [297, 534] width 88 height 14
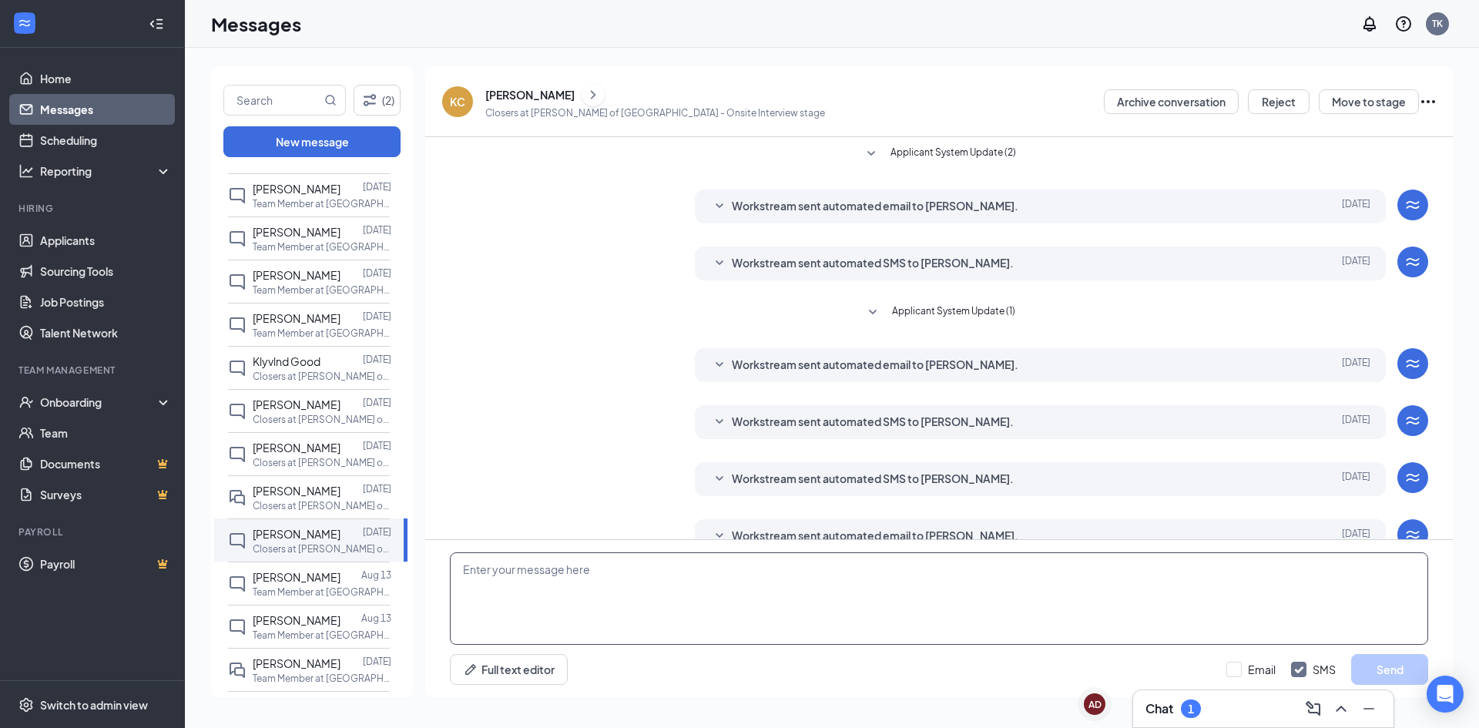
scroll to position [29, 0]
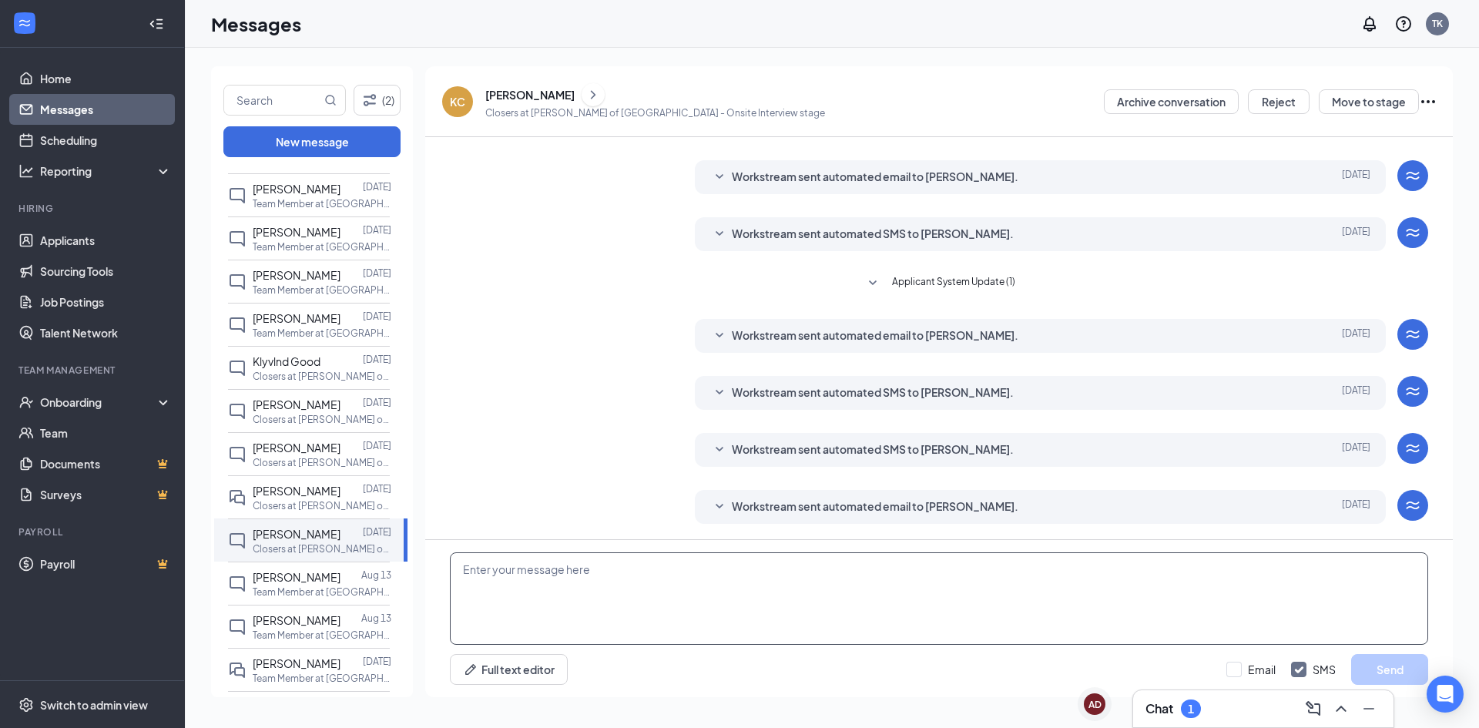
paste textarea "Dear [PERSON_NAME], Great news, the management and I have decided, that we woul…"
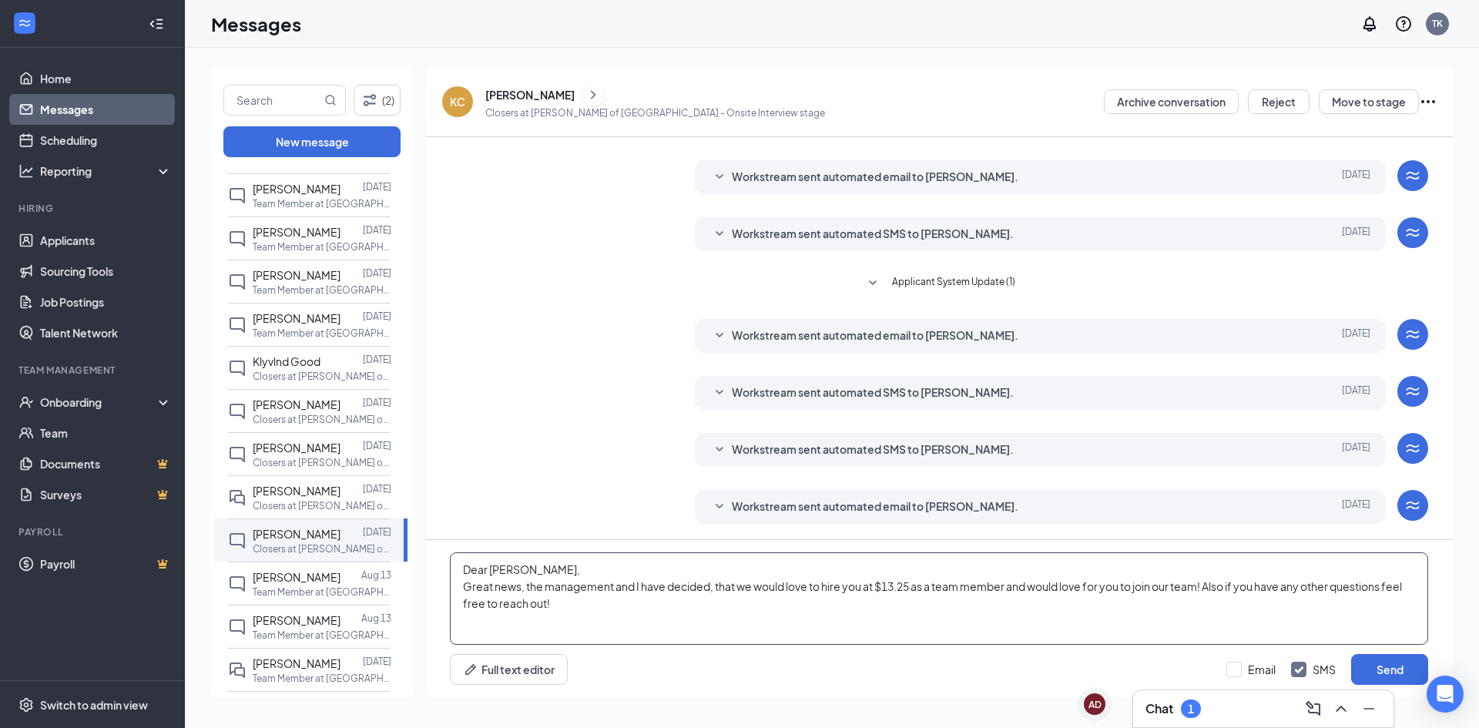
click at [915, 588] on textarea "Dear [PERSON_NAME], Great news, the management and I have decided, that we woul…" at bounding box center [939, 598] width 978 height 92
click at [524, 568] on textarea "Dear [PERSON_NAME], Great news, the management and I have decided, that we woul…" at bounding box center [939, 598] width 978 height 92
click at [1225, 586] on textarea "Dear [PERSON_NAME], Great news, the management and I have decided, that we woul…" at bounding box center [939, 598] width 978 height 92
click at [689, 580] on textarea "Dear [PERSON_NAME], Great news, the management and I have decided, that we woul…" at bounding box center [939, 598] width 978 height 92
click at [581, 597] on textarea "Dear [PERSON_NAME], Great news, the management and I have decided that we would…" at bounding box center [939, 598] width 978 height 92
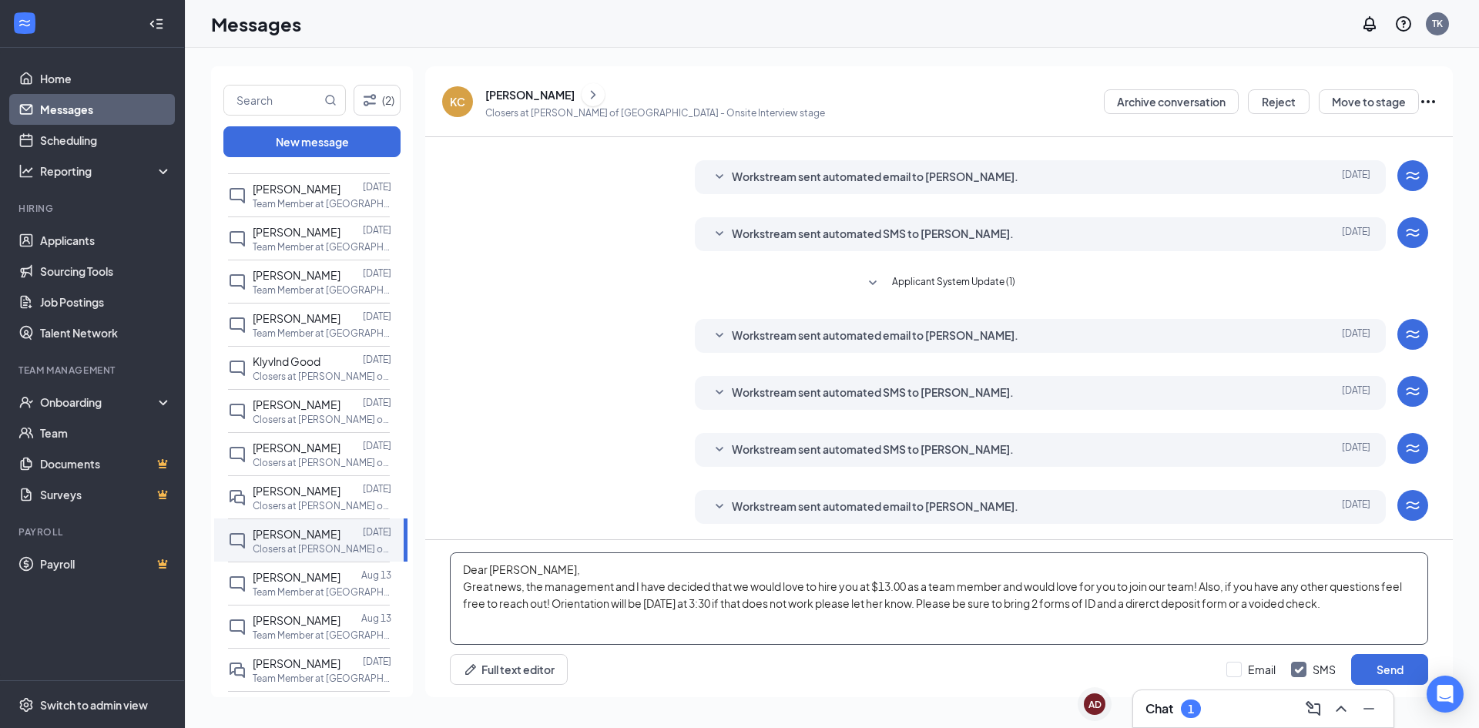
click at [1179, 605] on textarea "Dear [PERSON_NAME], Great news, the management and I have decided that we would…" at bounding box center [939, 598] width 978 height 92
click at [1024, 589] on textarea "Dear [PERSON_NAME], Great news, the management and I have decided that we would…" at bounding box center [939, 598] width 978 height 92
click at [821, 604] on textarea "Dear [PERSON_NAME], Great news, the management and I have decided that we would…" at bounding box center [939, 598] width 978 height 92
click at [1359, 588] on textarea "Dear [PERSON_NAME], Great news, the management and I have decided that we would…" at bounding box center [939, 598] width 978 height 92
click at [1079, 590] on textarea "Dear [PERSON_NAME], Great news, the management and I have decided that we would…" at bounding box center [939, 598] width 978 height 92
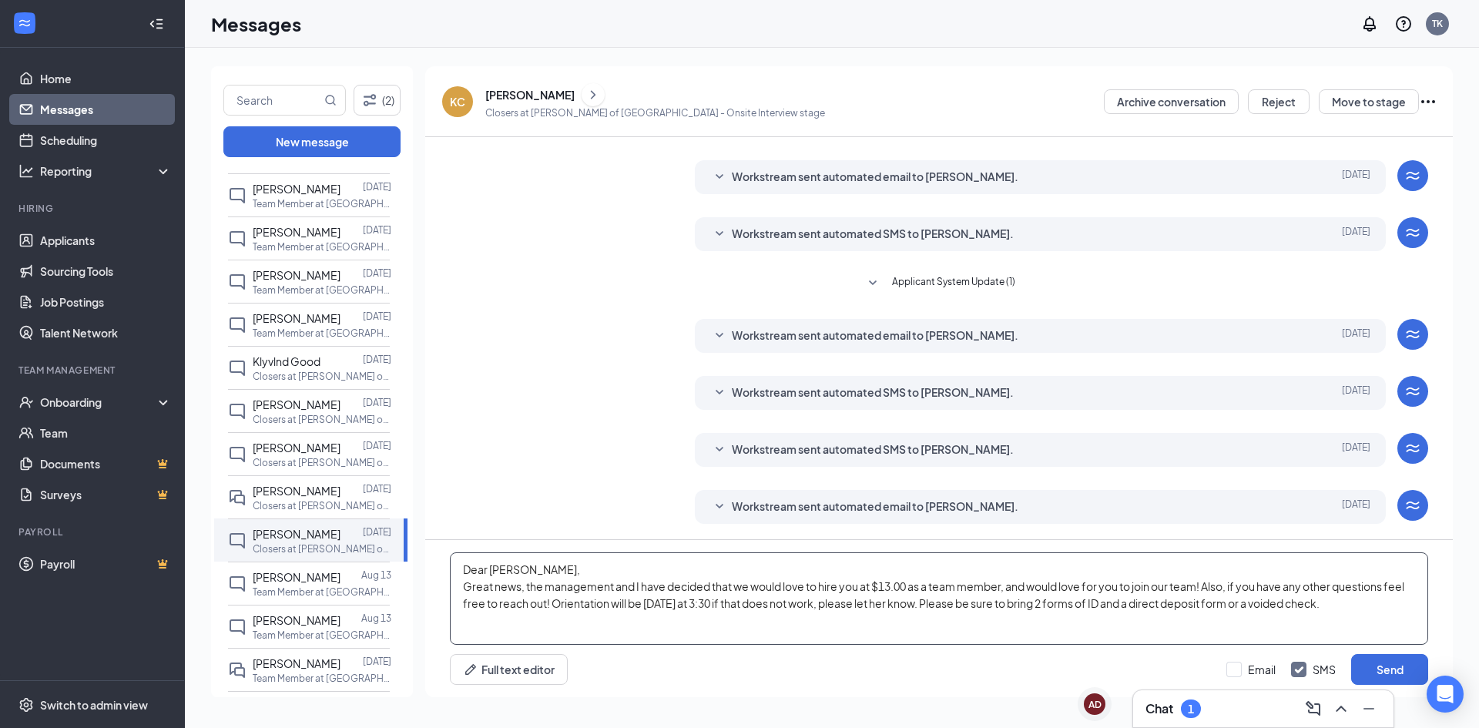
paste textarea "! The management and I have decided that we would love to hire you at $13.00 as…"
click at [774, 605] on textarea "Dear [PERSON_NAME], Great news! The management and I have decided that we would…" at bounding box center [939, 598] width 978 height 92
click at [731, 605] on textarea "Dear [PERSON_NAME], Great news! The management and I have decided that we would…" at bounding box center [939, 598] width 978 height 92
click at [903, 635] on textarea "Dear [PERSON_NAME], Great news! The management and I have decided that we would…" at bounding box center [939, 598] width 978 height 92
type textarea "Dear [PERSON_NAME], Great news! The management and I have decided that we would…"
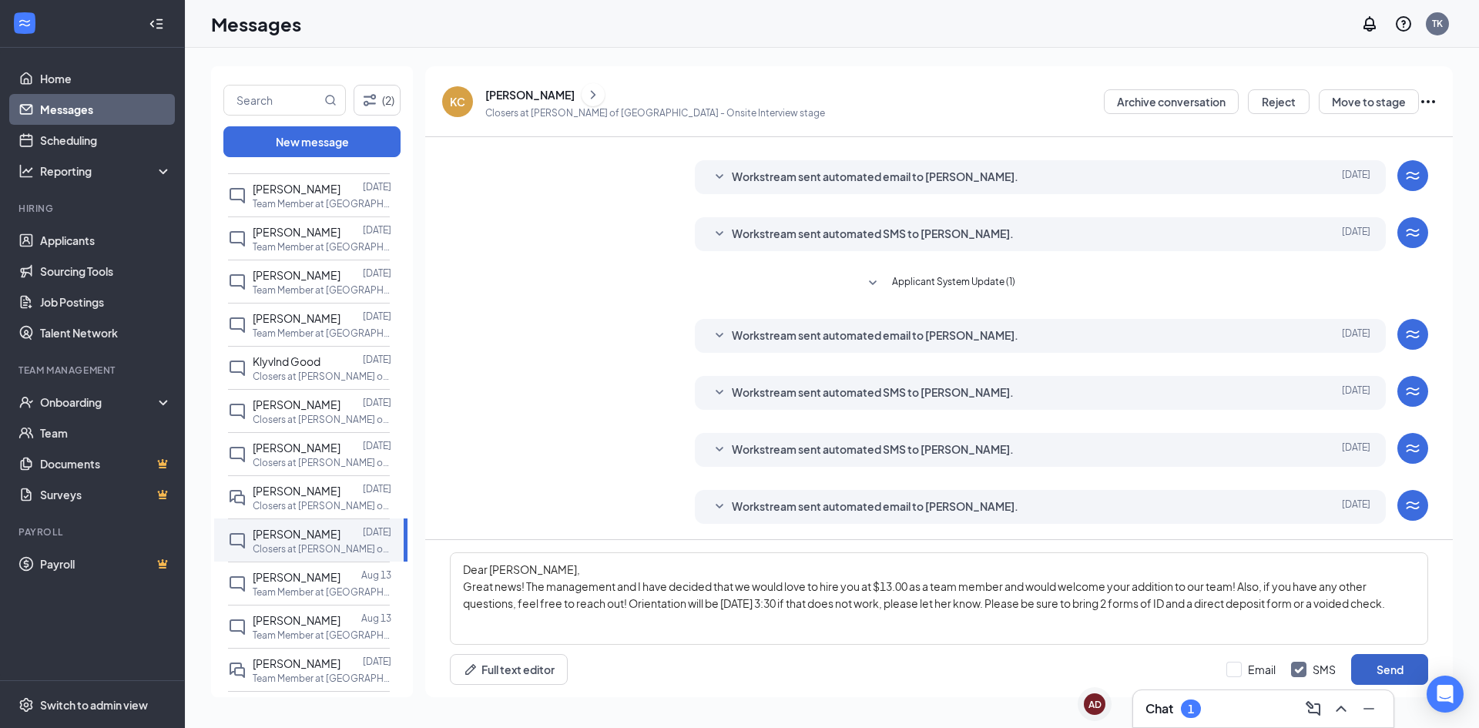
click at [1386, 672] on button "Send" at bounding box center [1389, 669] width 77 height 31
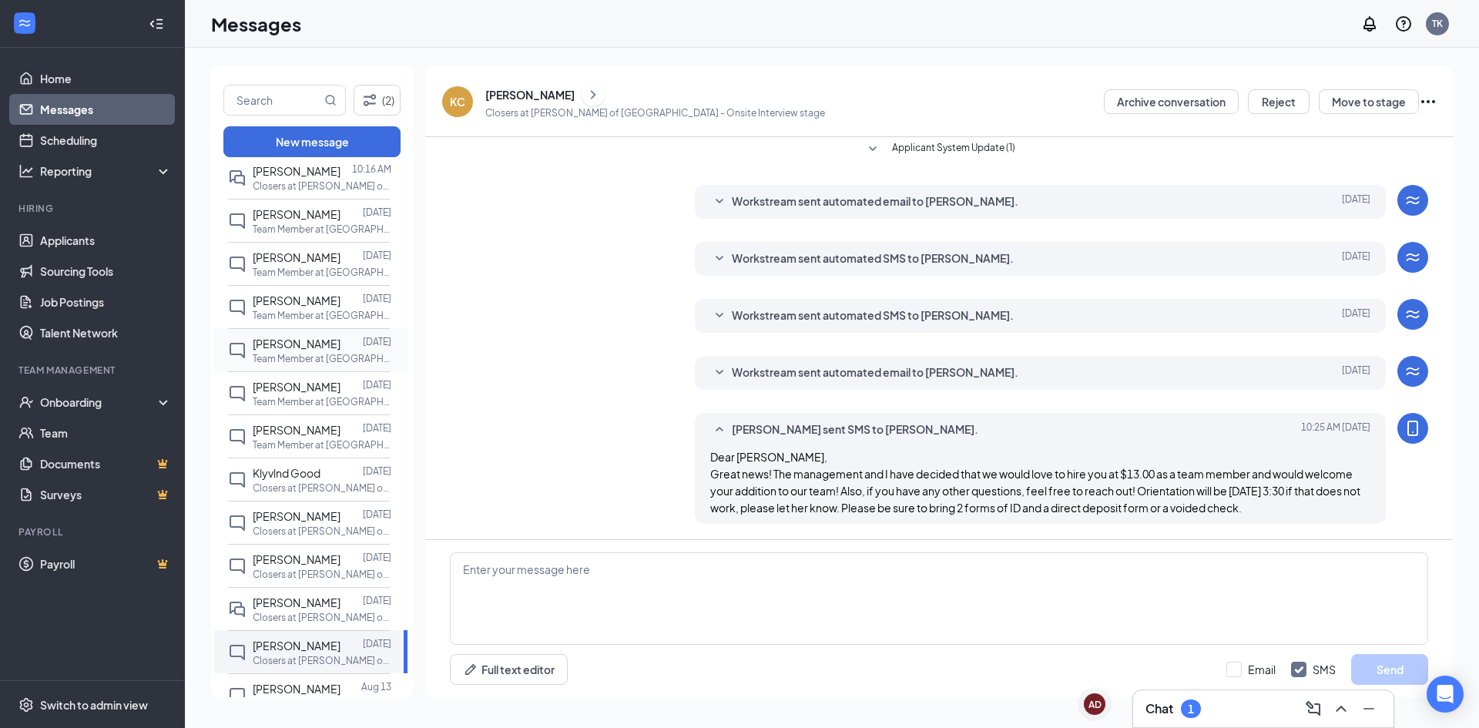
scroll to position [77, 0]
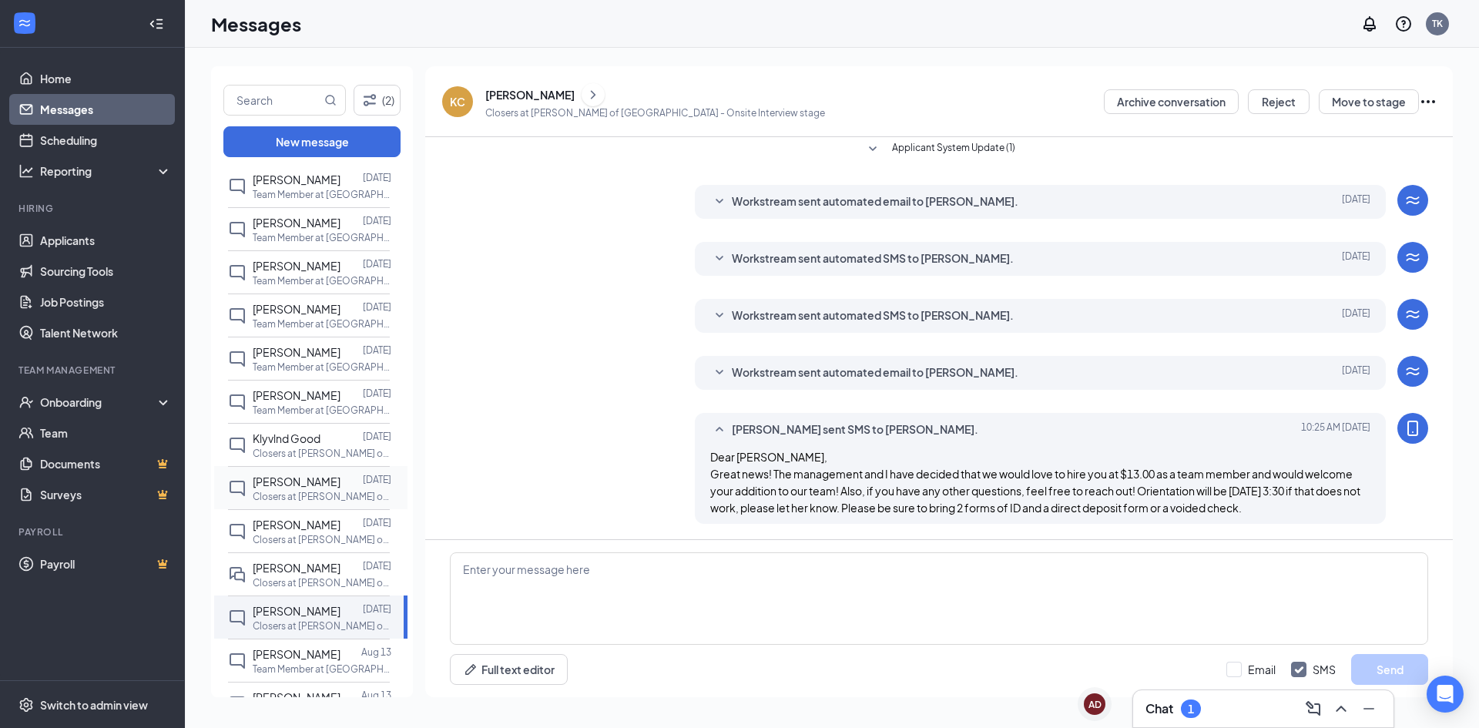
click at [313, 493] on p "Closers at [PERSON_NAME] of [GEOGRAPHIC_DATA]" at bounding box center [322, 496] width 139 height 13
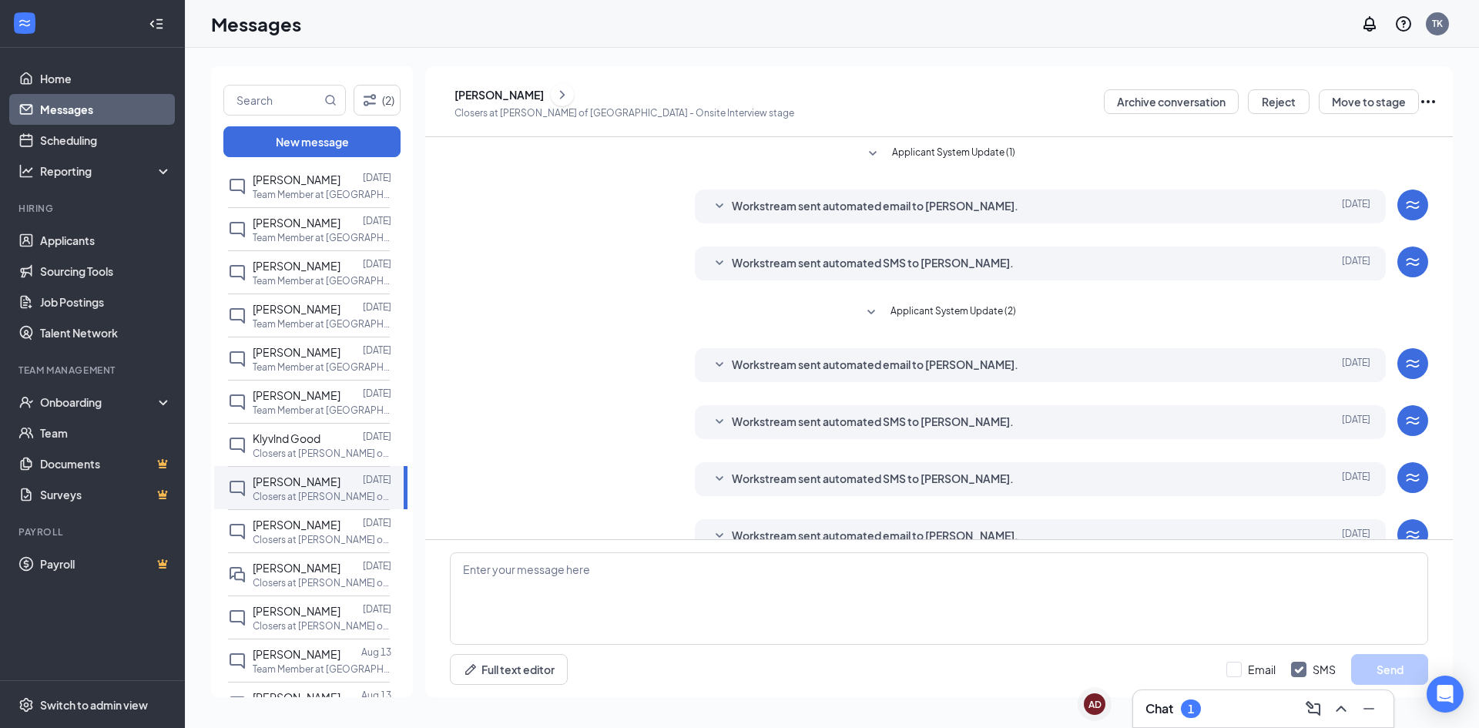
scroll to position [29, 0]
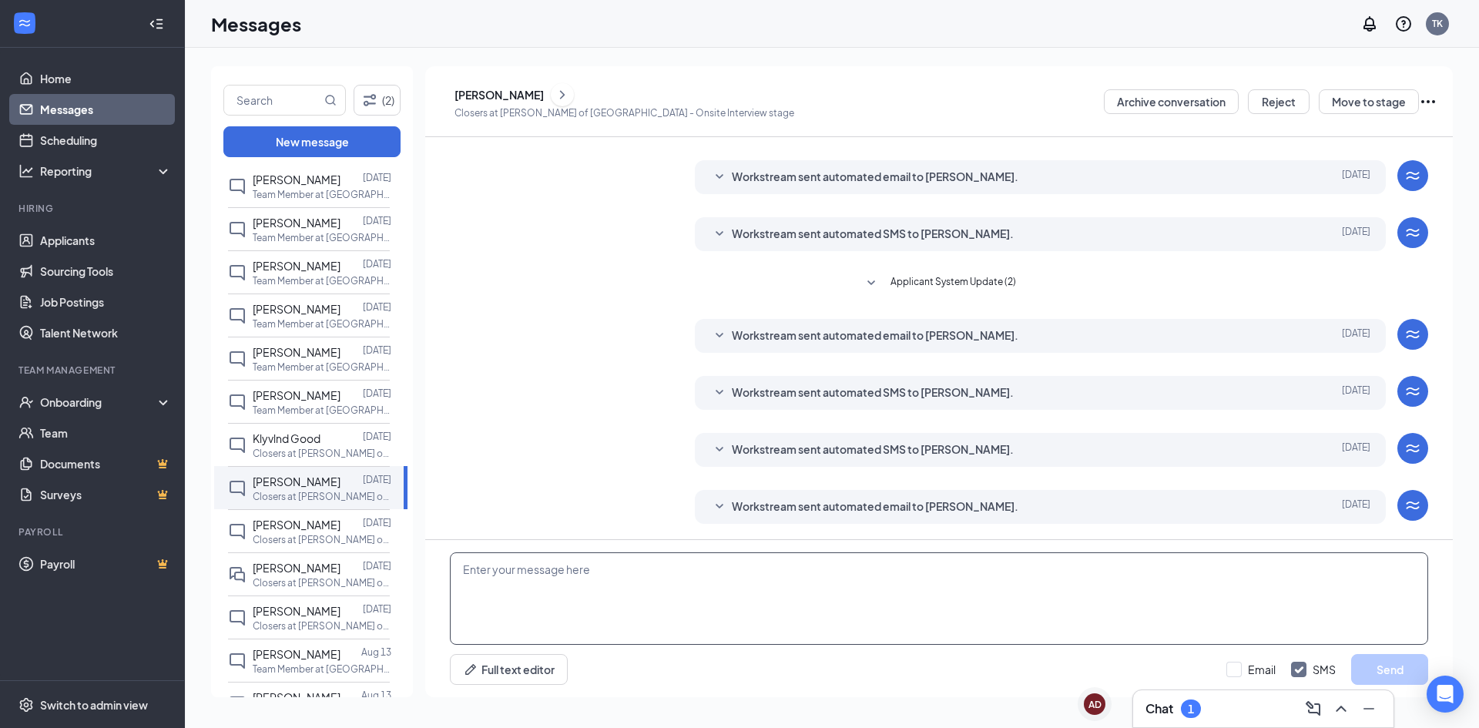
click at [678, 596] on textarea at bounding box center [939, 598] width 978 height 92
click at [557, 567] on textarea "Good morning, Would you be opposed to only working weekends for us? I dont need…" at bounding box center [939, 598] width 978 height 92
click at [846, 568] on textarea "Good morning, would you be opposed to only working weekends for us? I dont need…" at bounding box center [939, 598] width 978 height 92
click at [975, 567] on textarea "Good morning, would you be opposed to only working weekends for us? I don't nee…" at bounding box center [939, 598] width 978 height 92
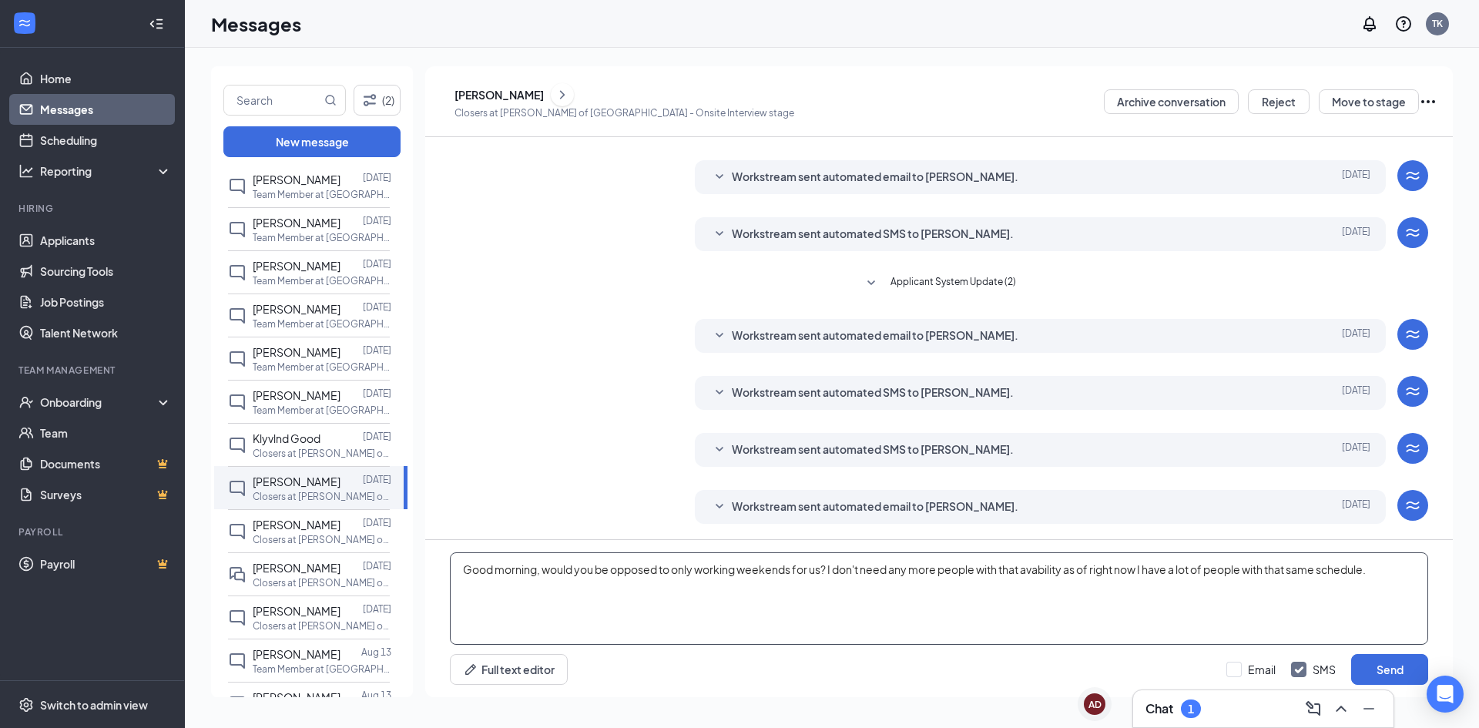
click at [1036, 575] on textarea "Good morning, would you be opposed to only working weekends for us? I don't nee…" at bounding box center [939, 598] width 978 height 92
click at [1052, 571] on textarea "Good morning, would you be opposed to only working weekends for us? I don't nee…" at bounding box center [939, 598] width 978 height 92
click at [1043, 571] on textarea "Good morning, would you be opposed to only working weekends for us? I don't nee…" at bounding box center [939, 598] width 978 height 92
click at [1067, 591] on textarea "Good morning, would you be opposed to only working weekends for us? I don't nee…" at bounding box center [939, 598] width 978 height 92
click at [1051, 574] on textarea "Good morning, would you be opposed to only working weekends for us? I don't nee…" at bounding box center [939, 598] width 978 height 92
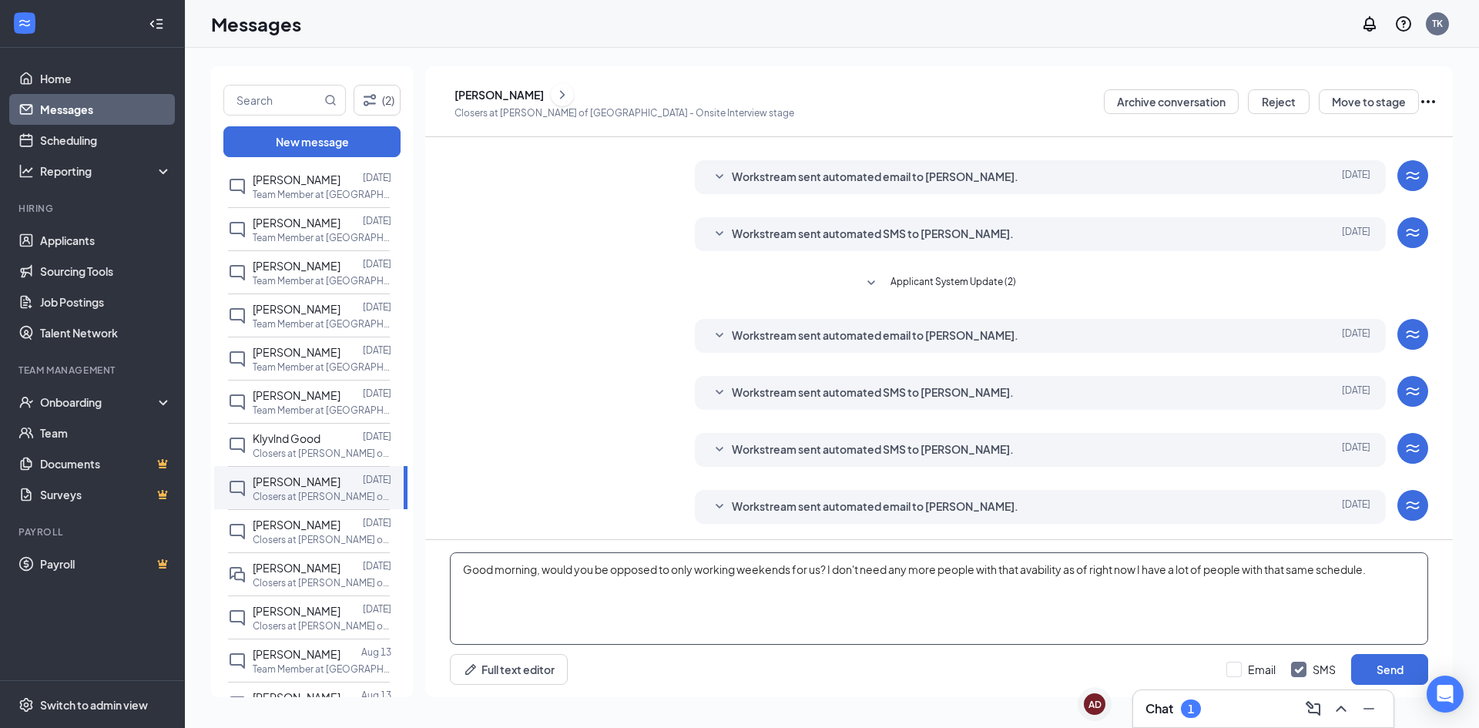
click at [1136, 574] on textarea "Good morning, would you be opposed to only working weekends for us? I don't nee…" at bounding box center [939, 598] width 978 height 92
click at [1052, 574] on textarea "Good morning, would you be opposed to only working weekends for us? I don't nee…" at bounding box center [939, 598] width 978 height 92
type textarea "Good morning, would you be opposed to only working weekends for us? I don't nee…"
click at [1386, 673] on button "Send" at bounding box center [1389, 669] width 77 height 31
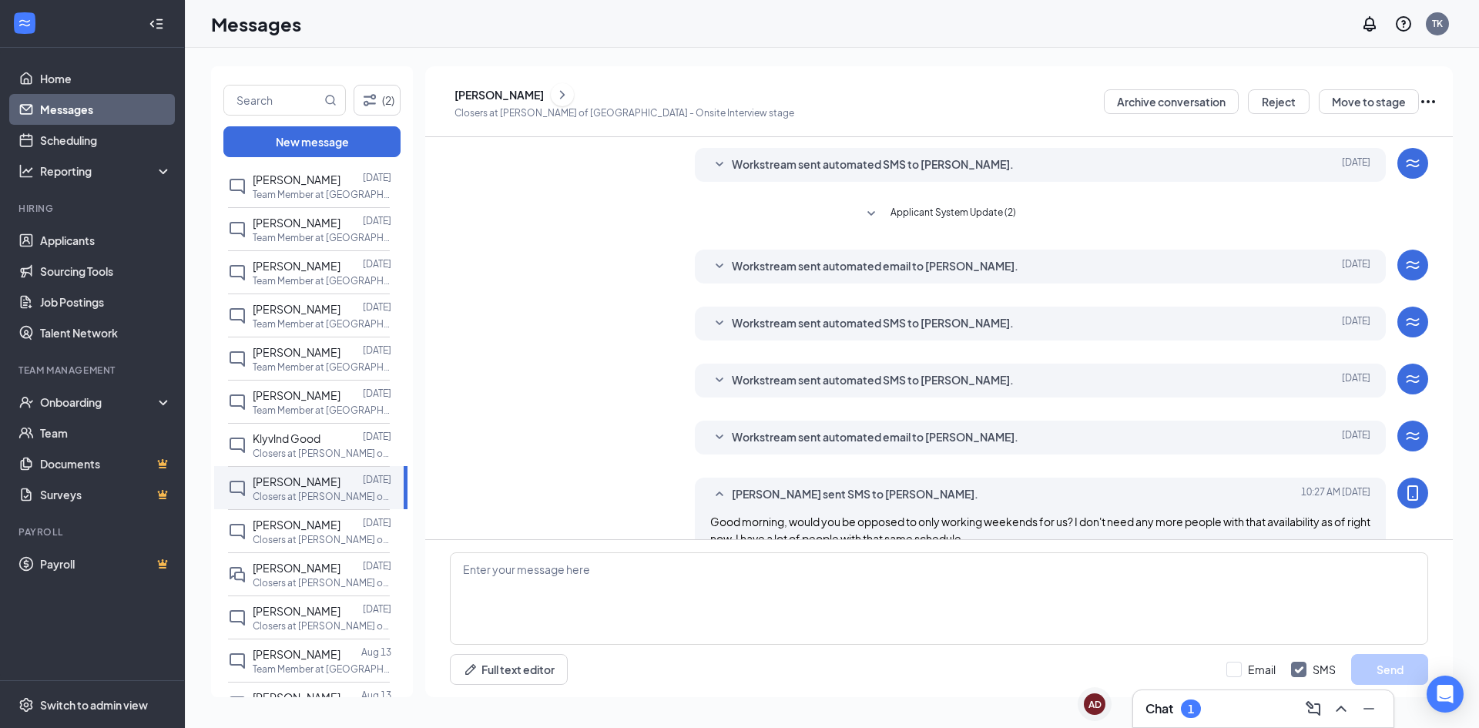
scroll to position [129, 0]
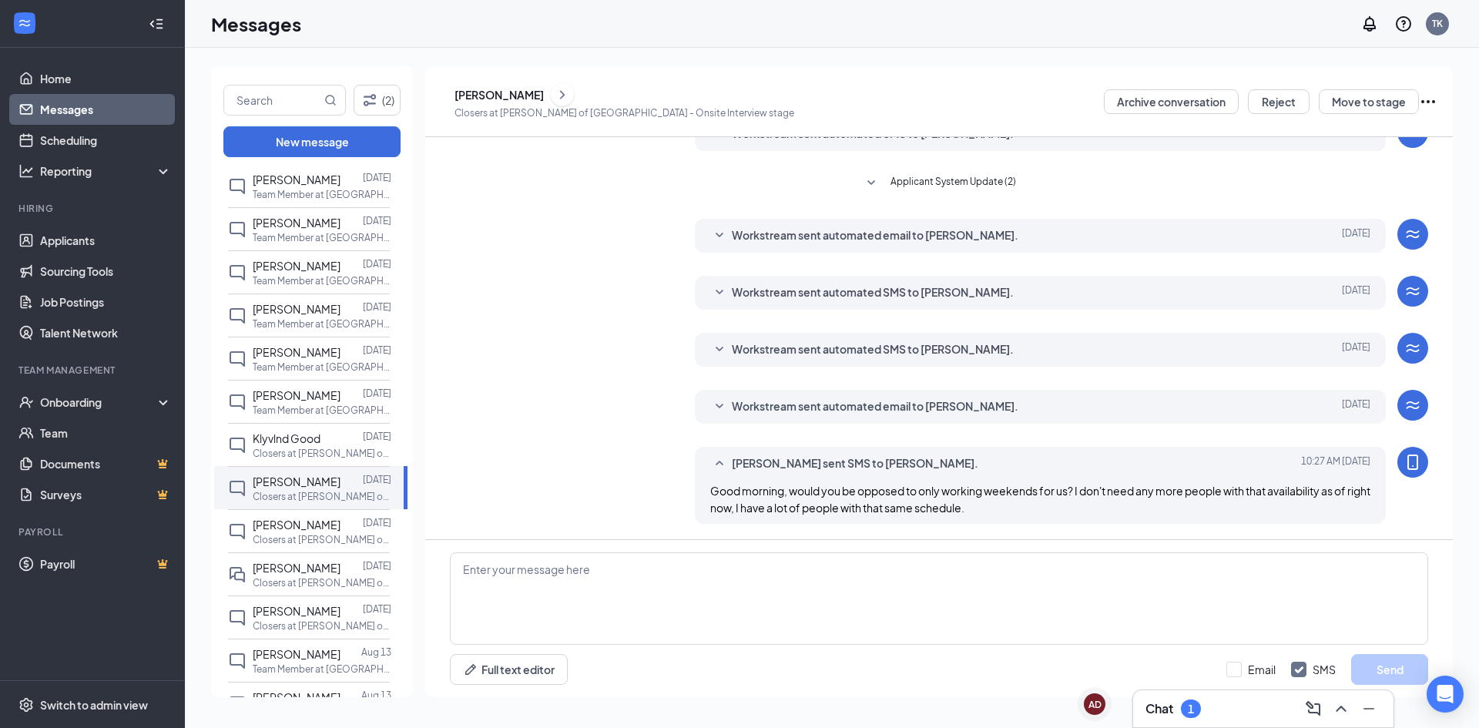
click at [1192, 707] on div "1" at bounding box center [1191, 708] width 6 height 13
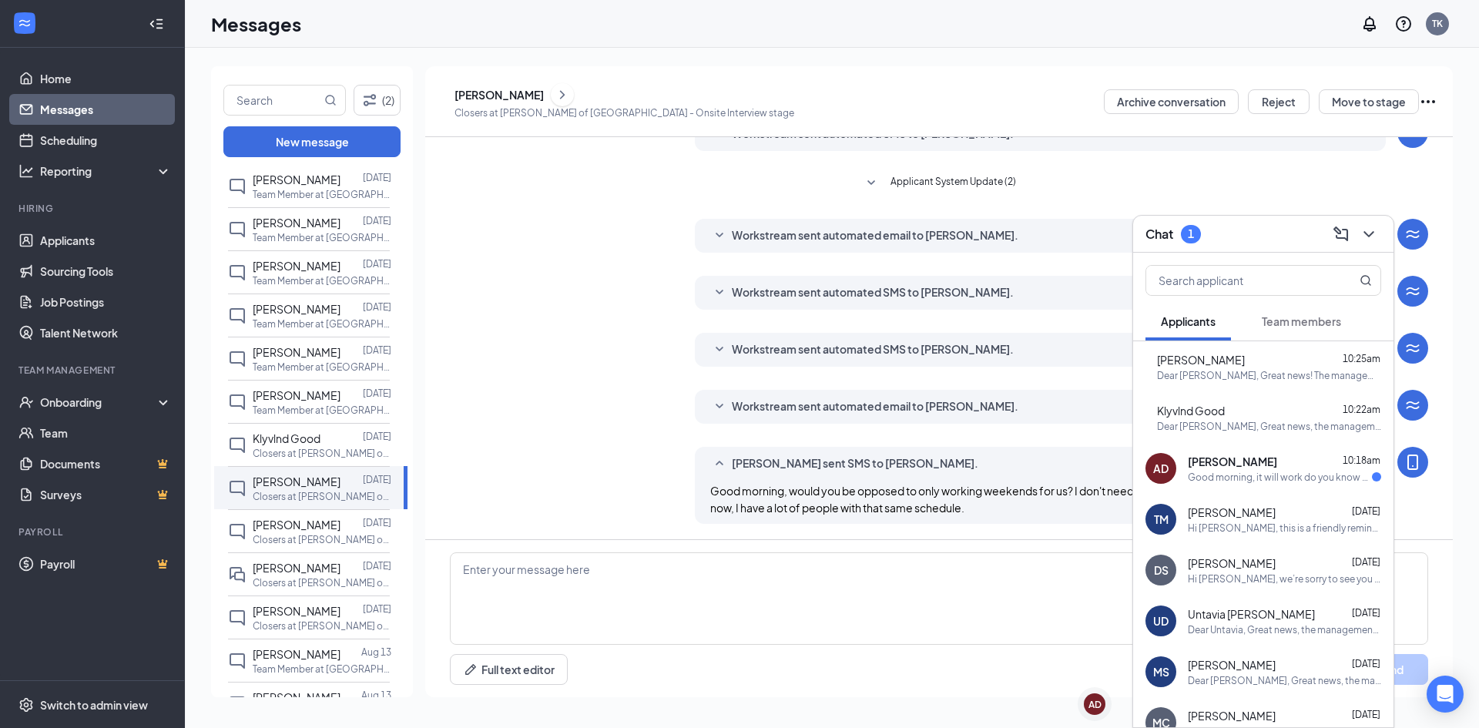
click at [1288, 478] on div "Good morning, it will work do you know what time I would be done by?" at bounding box center [1280, 477] width 184 height 13
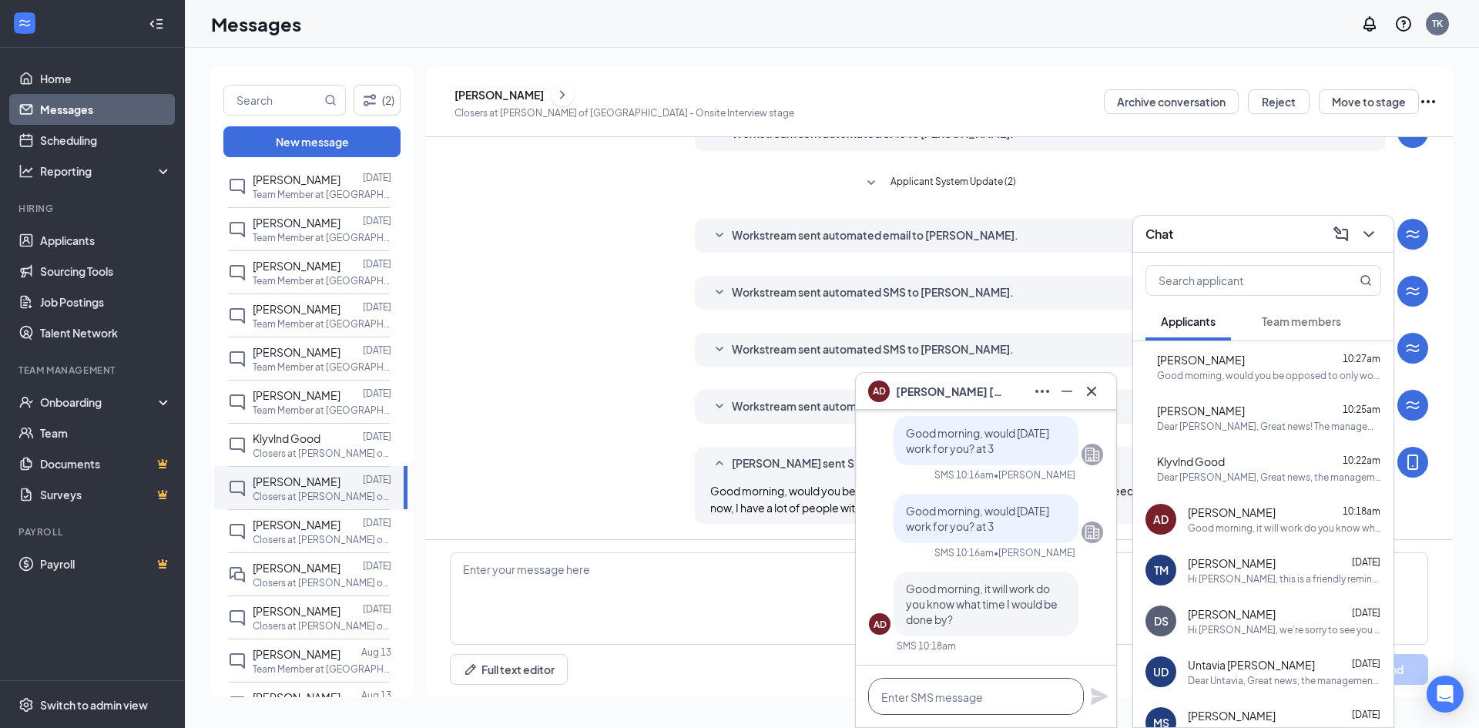
click at [917, 689] on textarea at bounding box center [976, 696] width 216 height 37
type textarea "It usually last an hr"
click at [1087, 693] on div "It usually last an hr" at bounding box center [986, 696] width 260 height 62
click at [1101, 699] on icon "Plane" at bounding box center [1099, 696] width 17 height 17
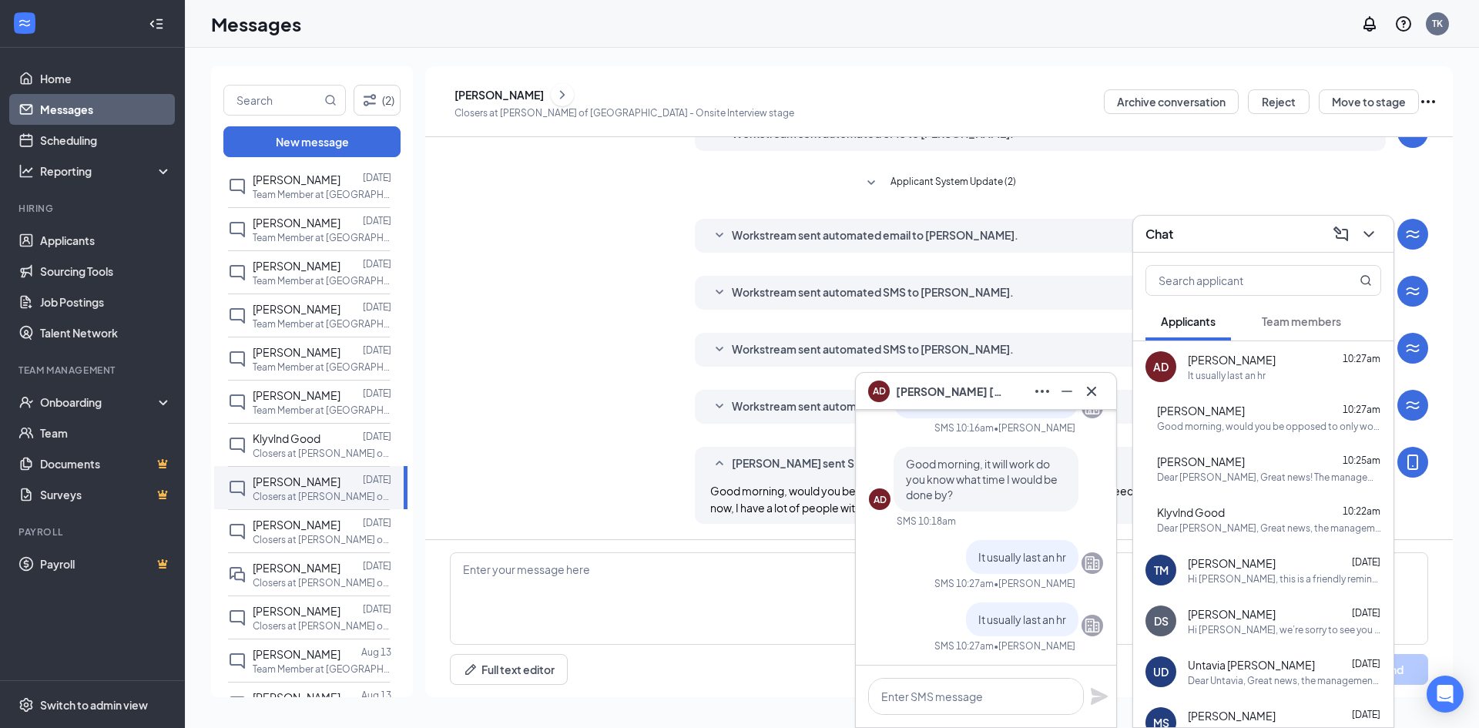
drag, startPoint x: 598, startPoint y: 255, endPoint x: 578, endPoint y: 243, distance: 23.5
click at [598, 255] on div "Workstream sent automated email to [PERSON_NAME]. [DATE] Hi [PERSON_NAME], Cong…" at bounding box center [939, 240] width 978 height 42
